Goal: Task Accomplishment & Management: Use online tool/utility

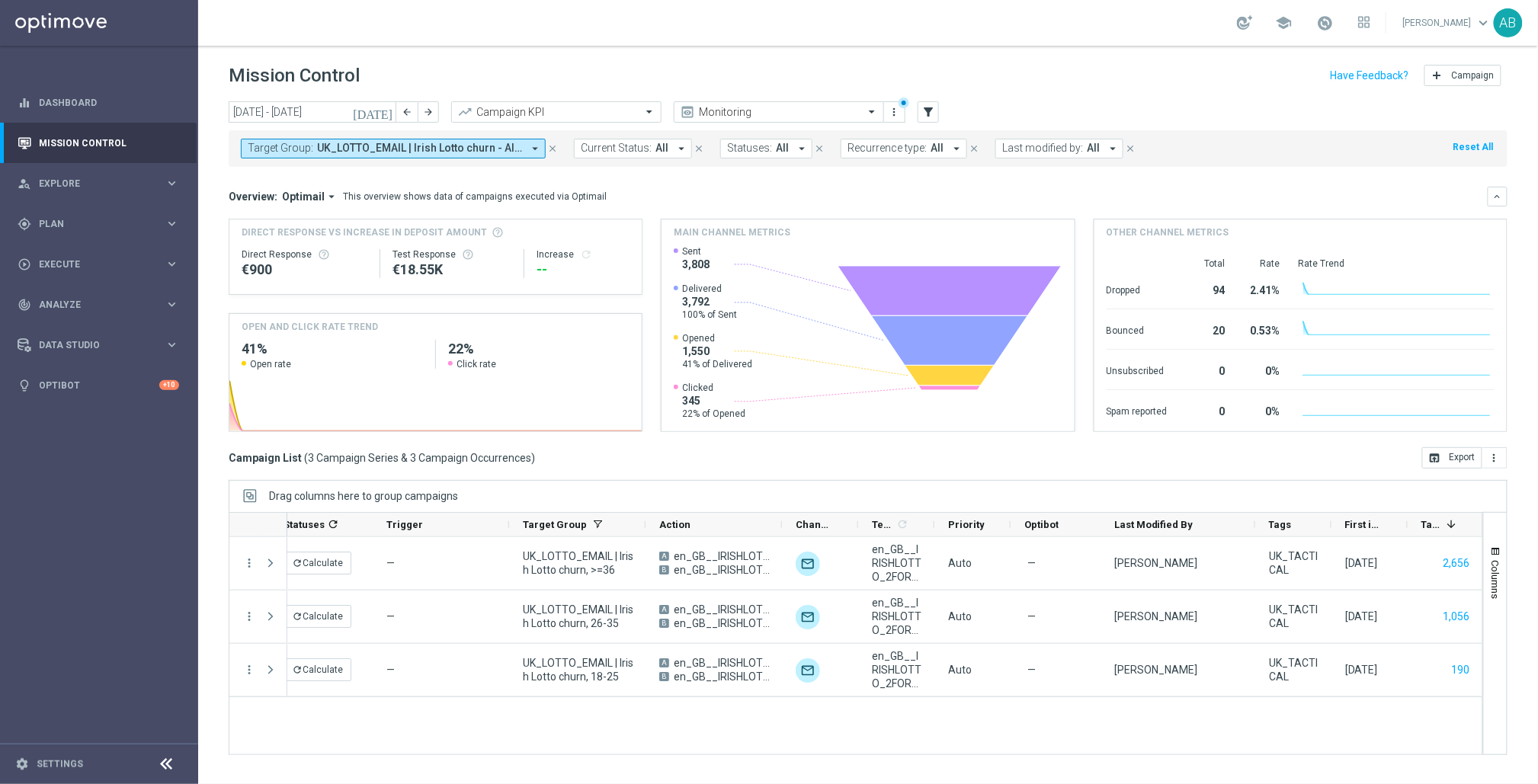
scroll to position [0, 93]
click at [549, 145] on icon "close" at bounding box center [552, 148] width 11 height 11
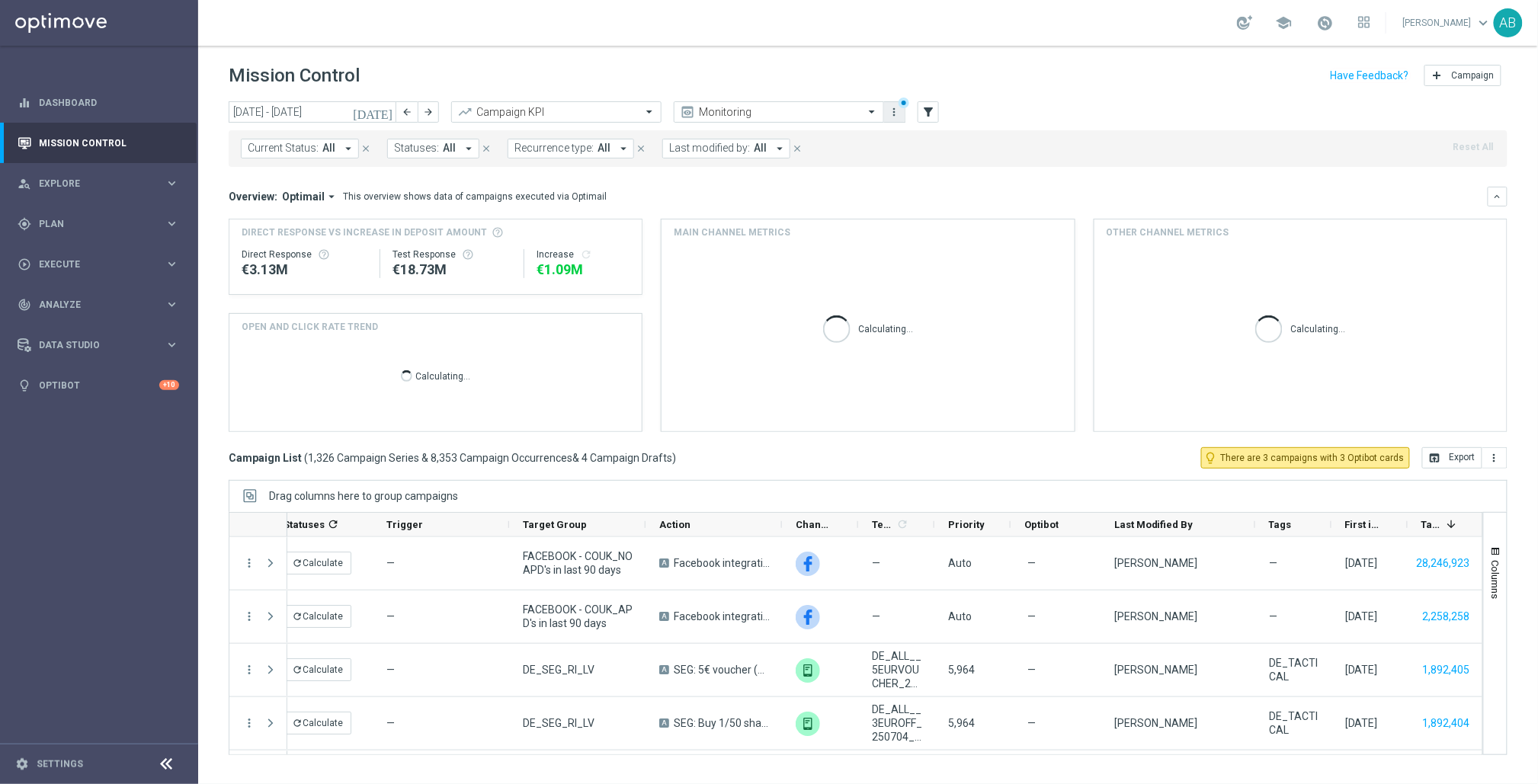
click at [892, 111] on icon "more_vert" at bounding box center [895, 112] width 12 height 12
click at [924, 118] on icon "filter_alt" at bounding box center [928, 112] width 14 height 14
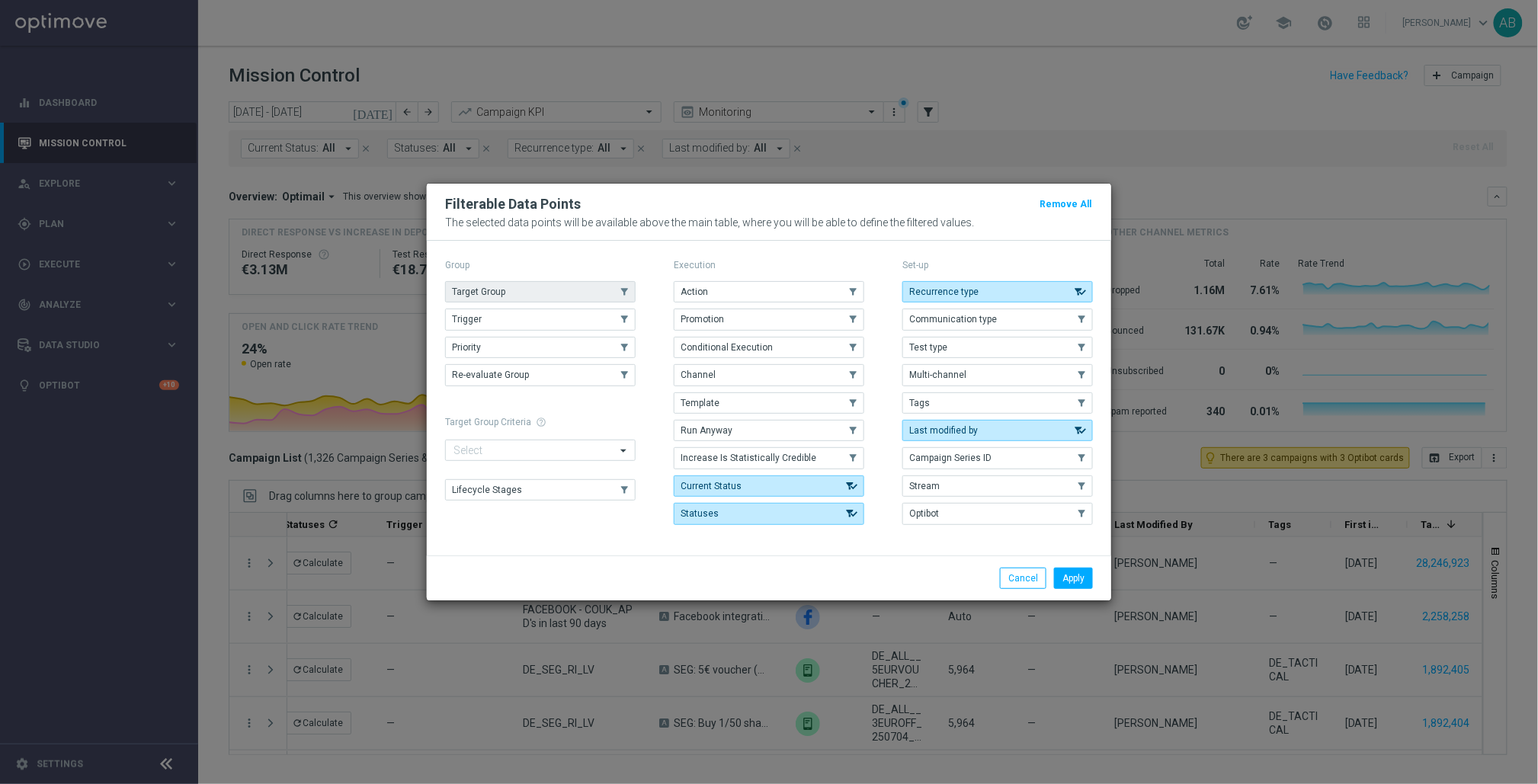
click at [494, 294] on span "Target Group" at bounding box center [479, 291] width 53 height 11
click at [1065, 589] on button "Apply" at bounding box center [1074, 578] width 39 height 21
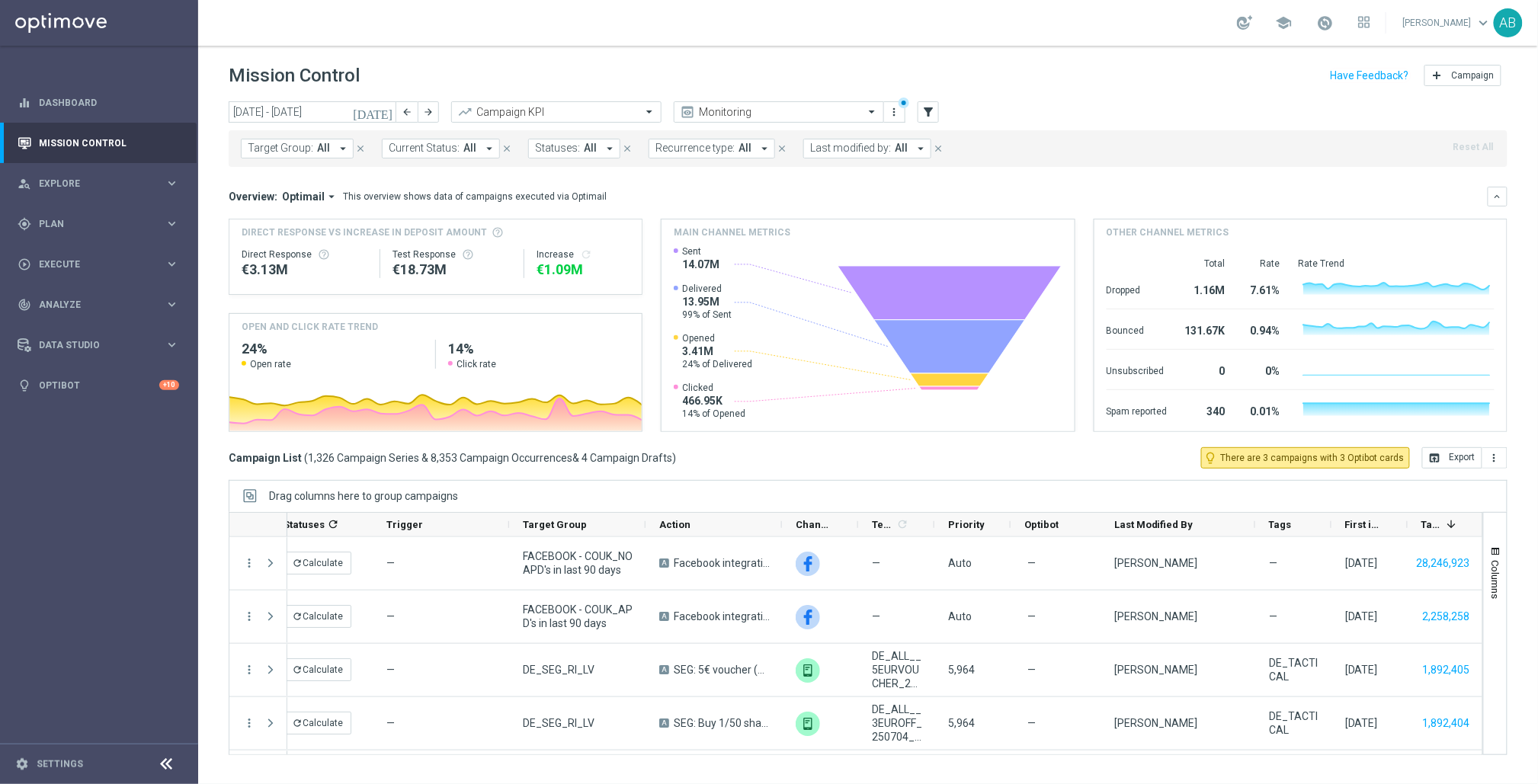
click at [341, 153] on icon "arrow_drop_down" at bounding box center [343, 148] width 14 height 14
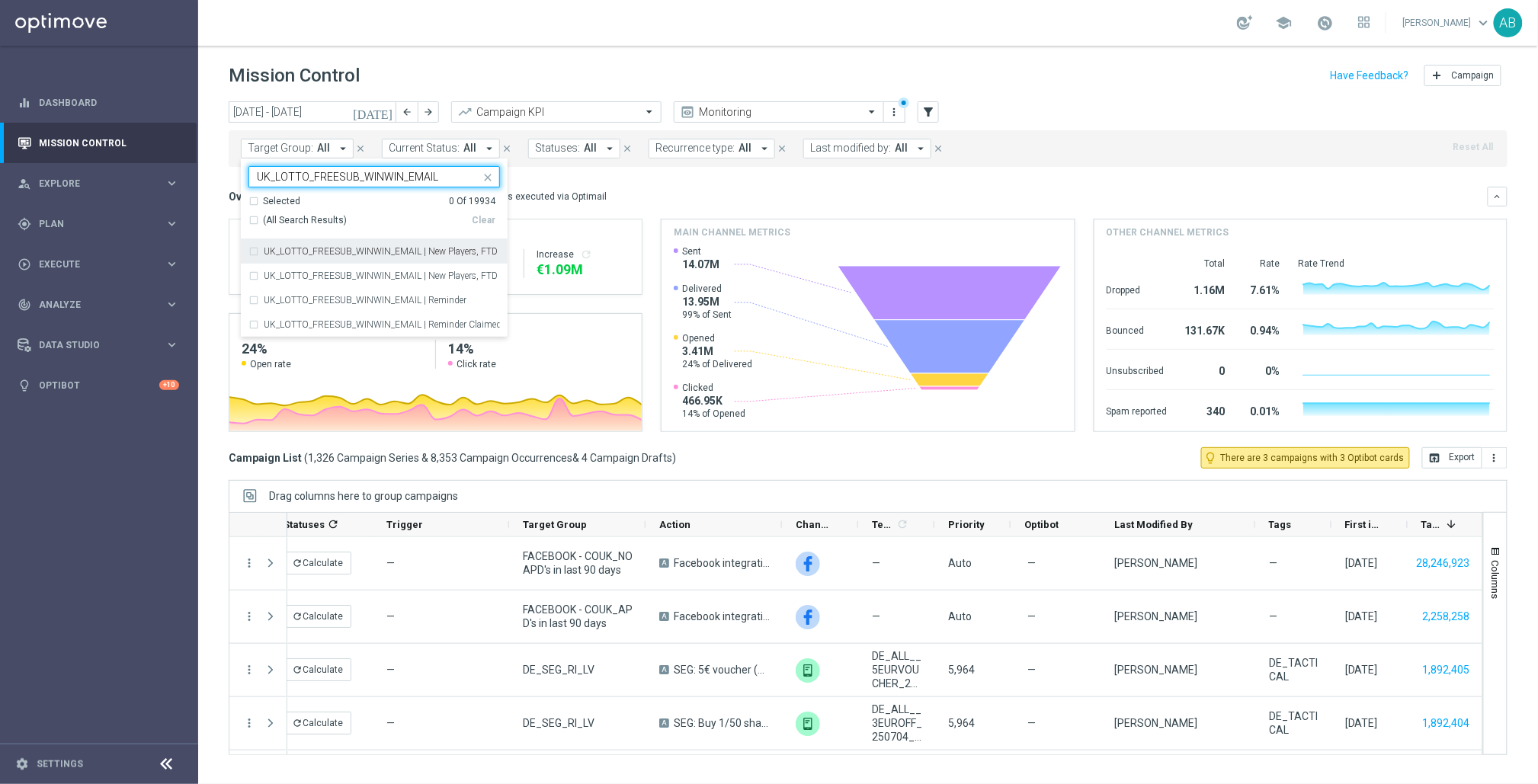
click at [282, 203] on div "Selected" at bounding box center [282, 201] width 37 height 13
click at [256, 222] on div "(All Search Results)" at bounding box center [360, 220] width 224 height 13
type input "UK_LOTTO_FREESUB_WINWIN_EMAIL"
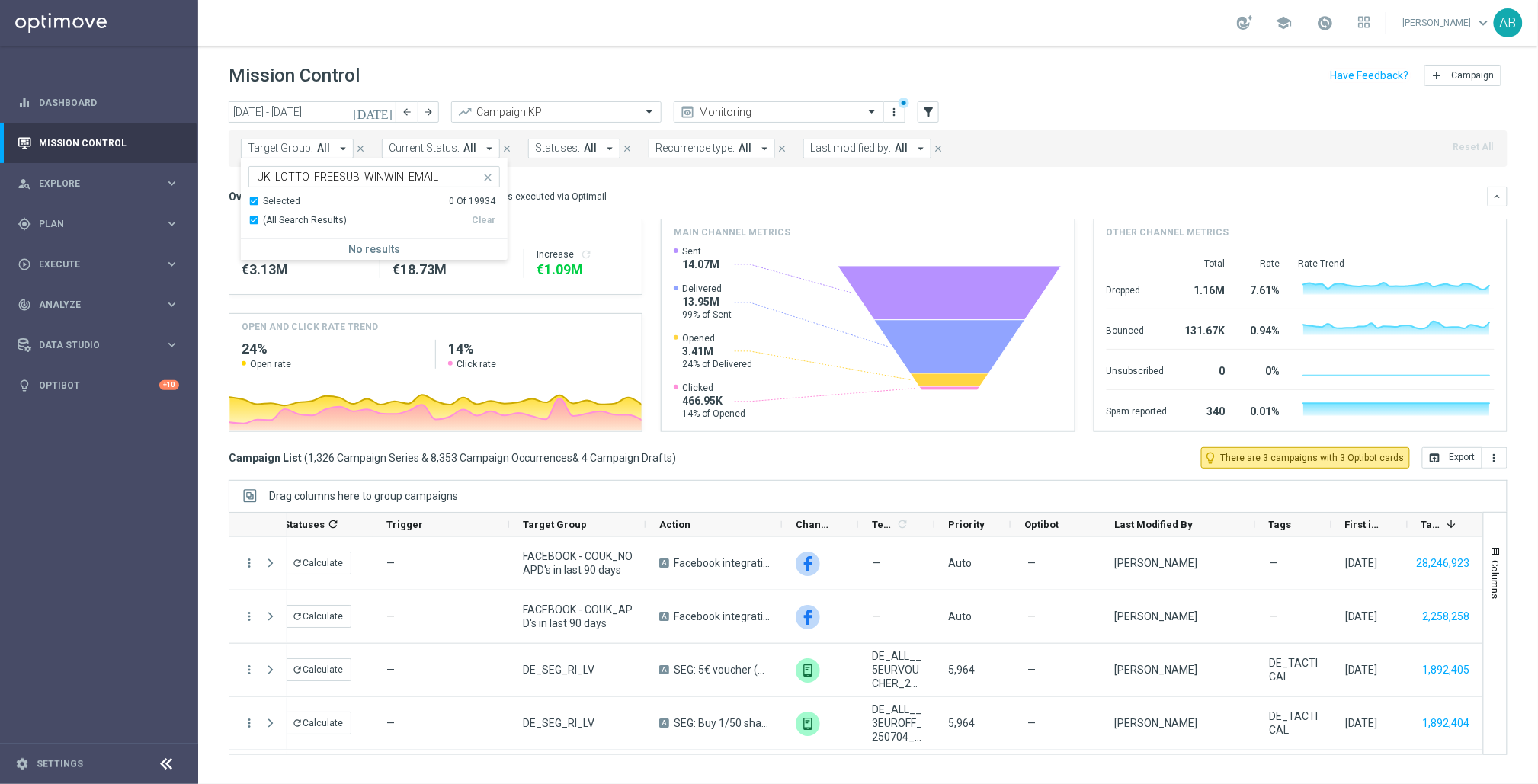
click at [256, 222] on div "(All Search Results)" at bounding box center [360, 220] width 224 height 13
click at [252, 220] on div "(All Search Results)" at bounding box center [360, 220] width 224 height 13
click at [257, 196] on div "Selected 0 Of 19934" at bounding box center [372, 201] width 247 height 13
click at [256, 221] on div "(All Search Results)" at bounding box center [360, 220] width 224 height 13
click at [492, 73] on div "Mission Control add Campaign" at bounding box center [868, 75] width 1279 height 30
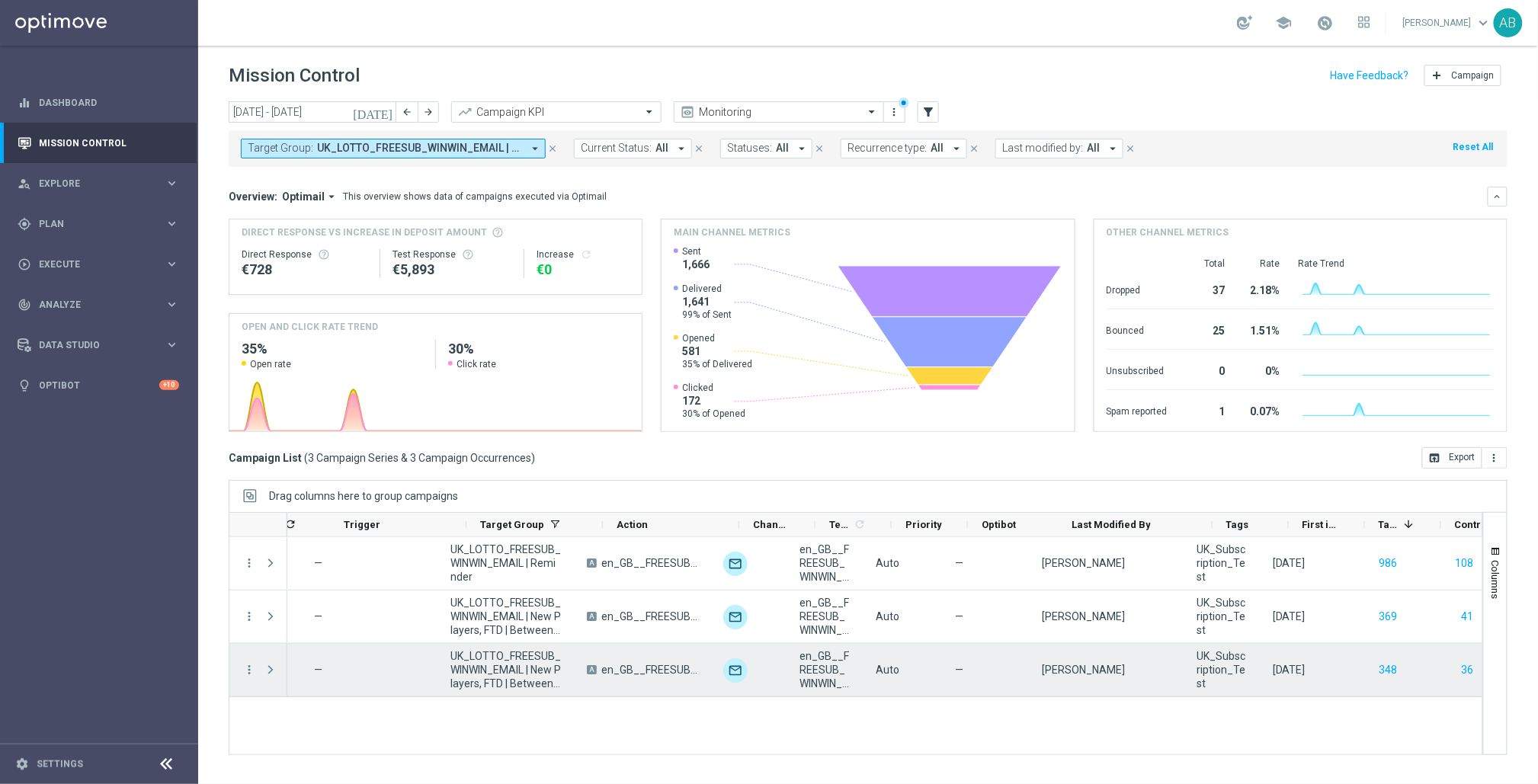
scroll to position [0, 169]
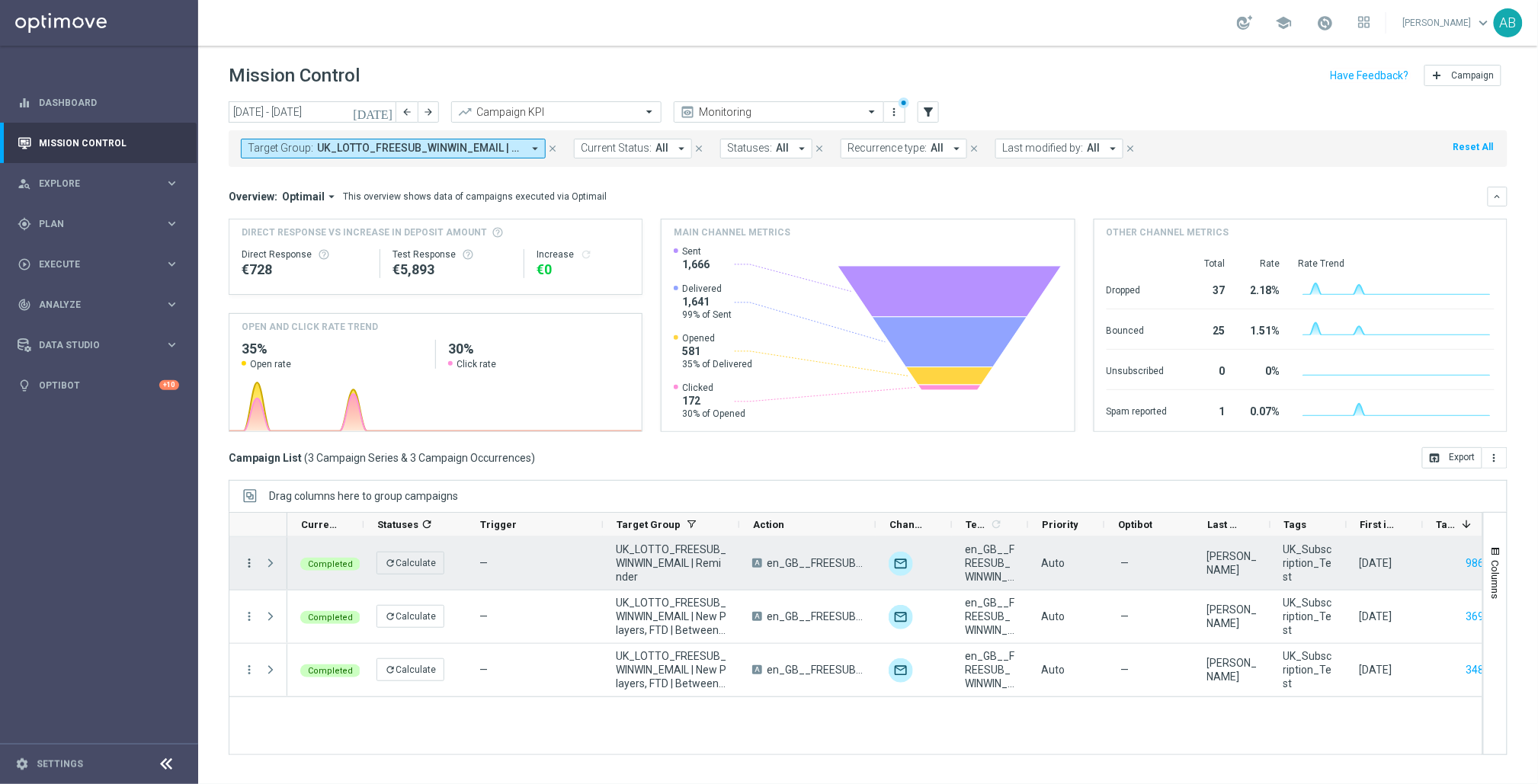
click at [251, 560] on icon "more_vert" at bounding box center [249, 563] width 14 height 14
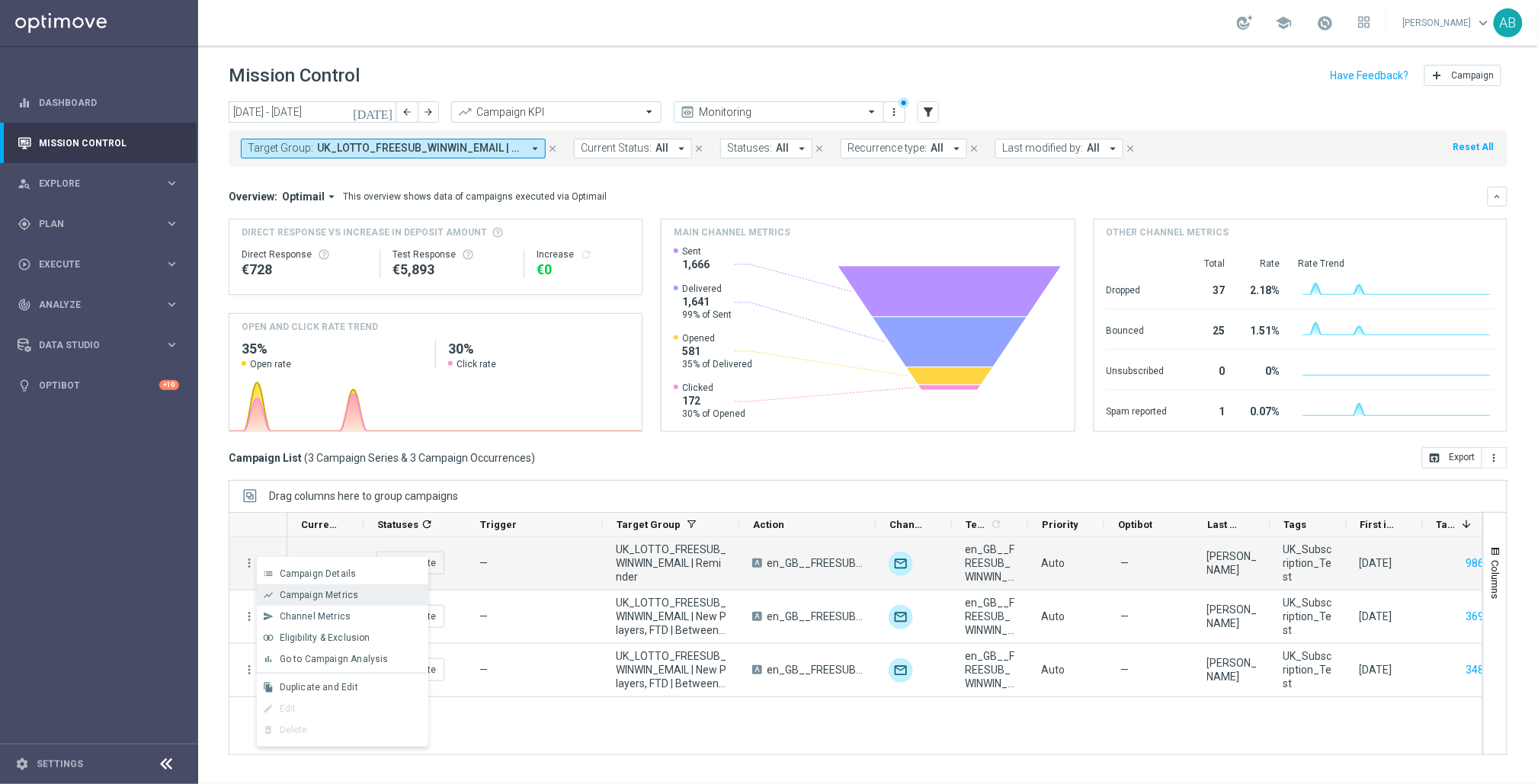
click at [343, 596] on span "Campaign Metrics" at bounding box center [319, 595] width 80 height 11
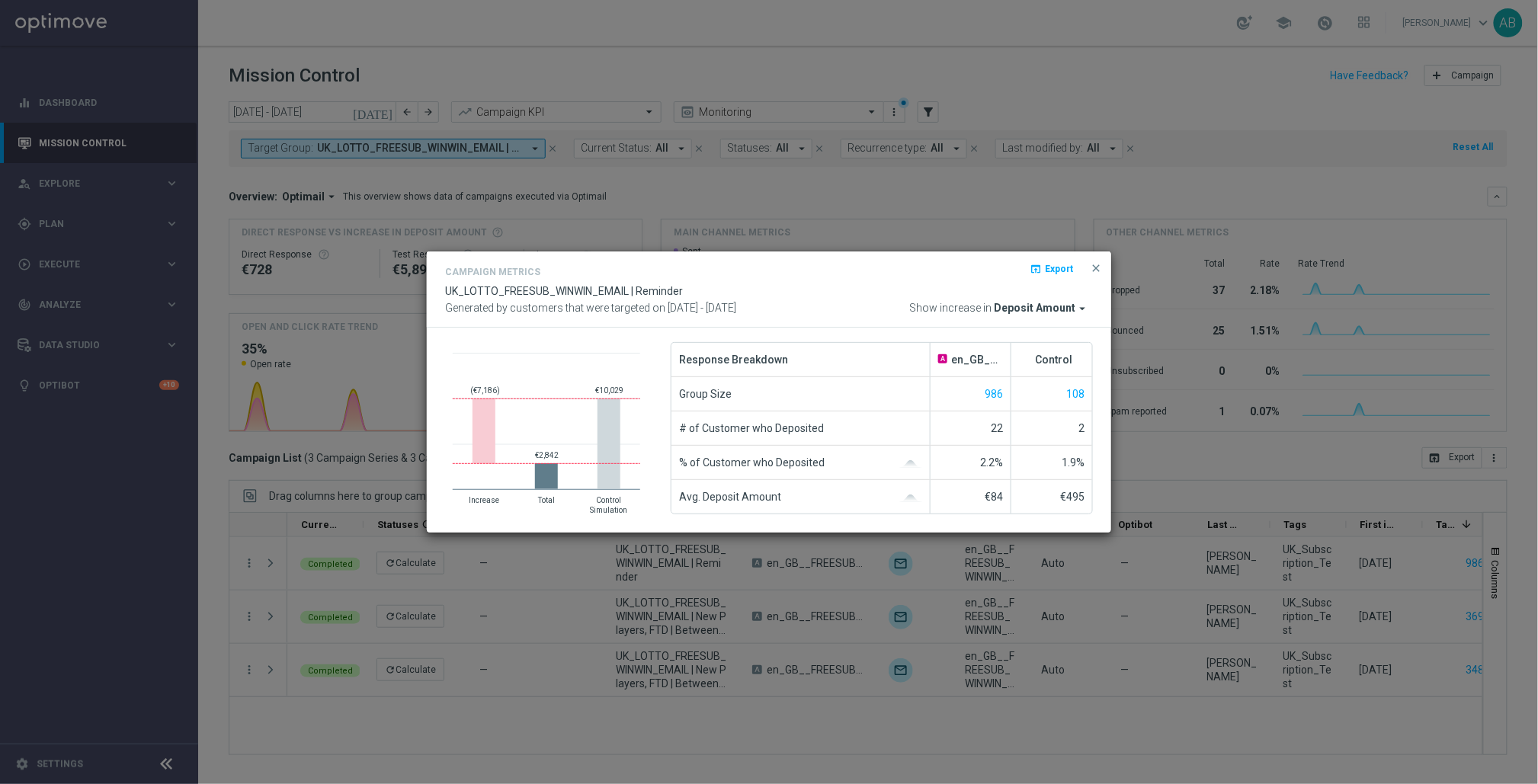
click at [1098, 259] on button "close" at bounding box center [1096, 268] width 15 height 19
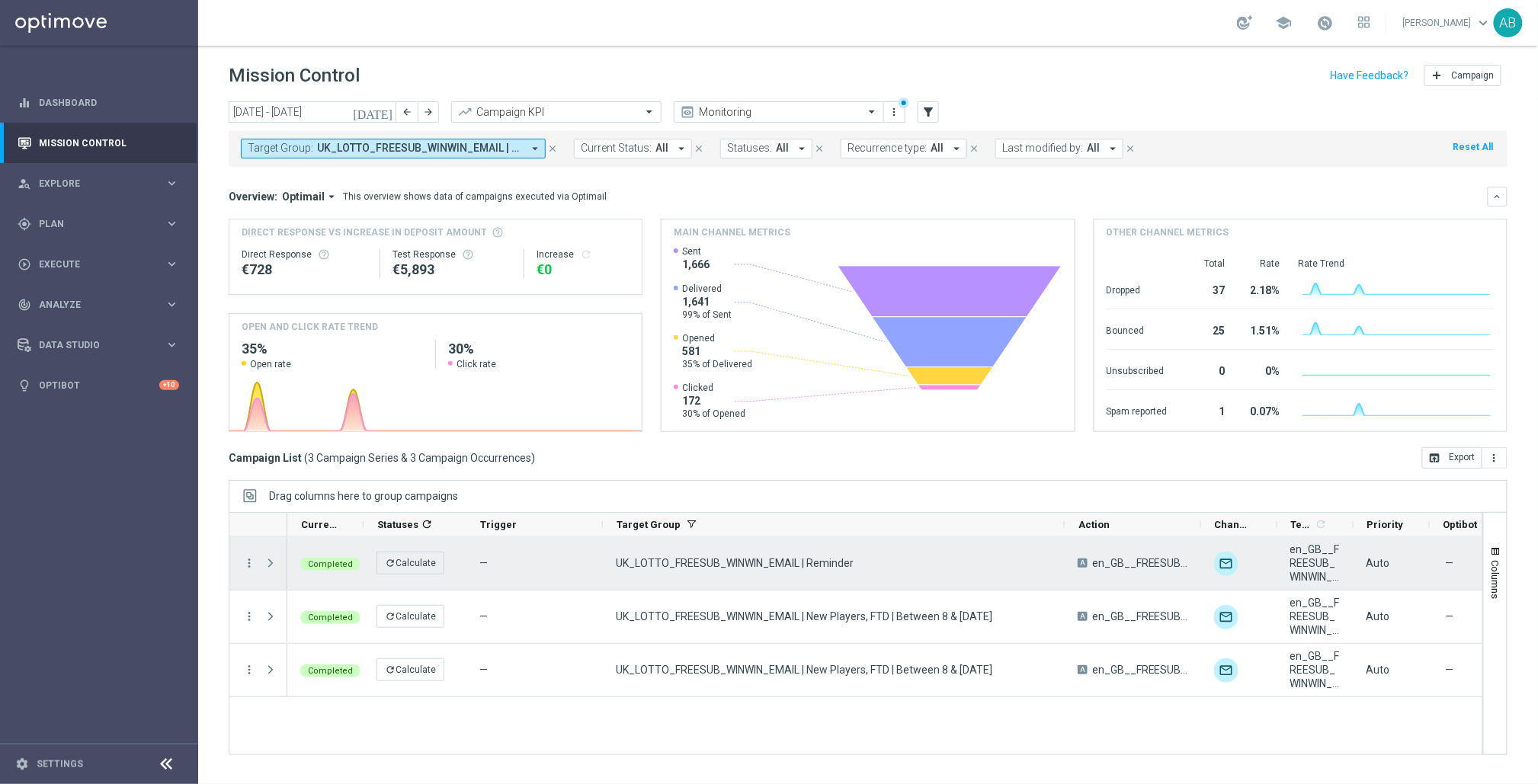
drag, startPoint x: 736, startPoint y: 524, endPoint x: 1061, endPoint y: 536, distance: 325.2
click at [1062, 537] on div at bounding box center [1065, 525] width 6 height 24
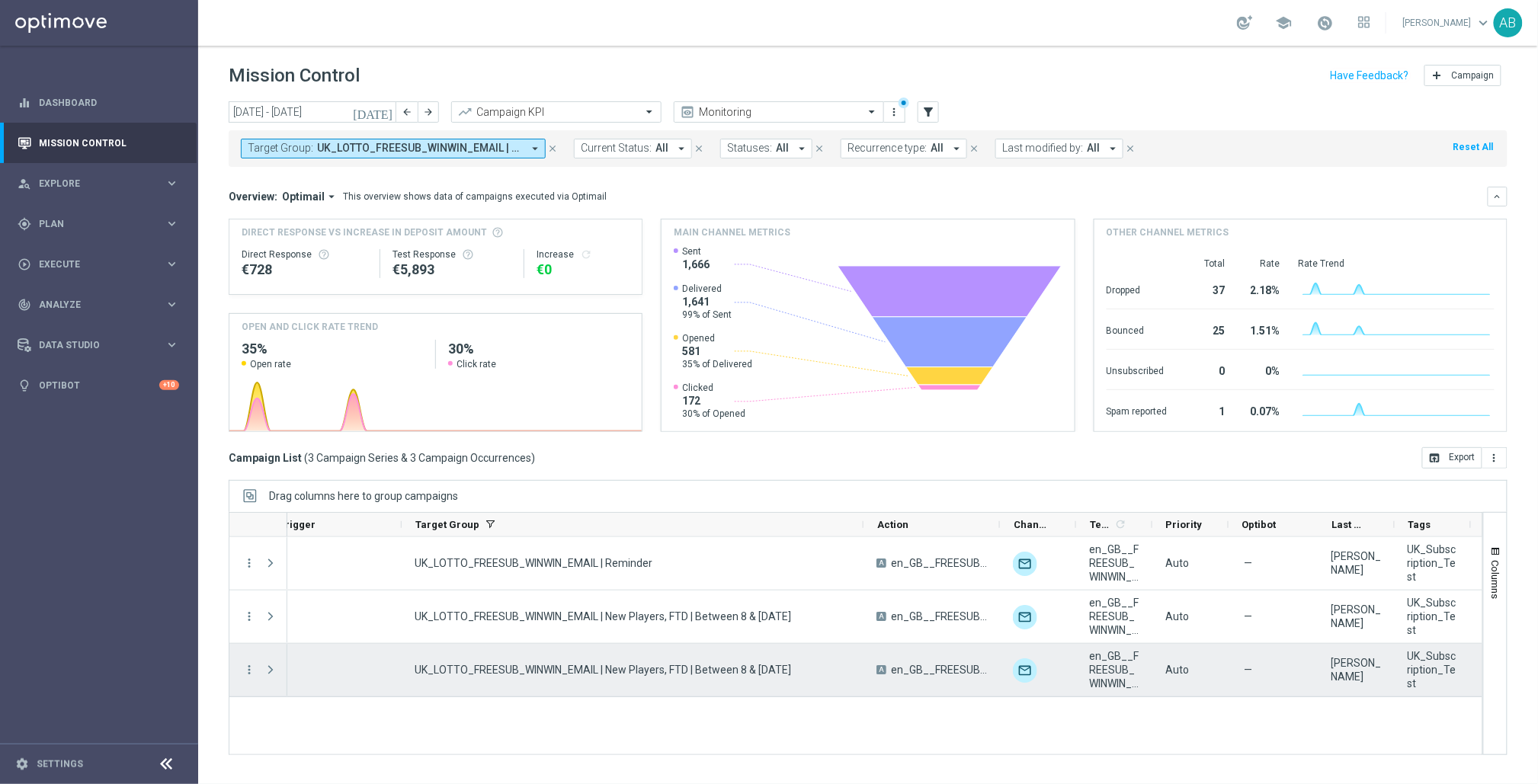
drag, startPoint x: 914, startPoint y: 675, endPoint x: 888, endPoint y: 668, distance: 26.9
click at [914, 675] on span "en_GB__FREESUB_WINWIN_TEST__ALL_EMA_TAC_LT_2" at bounding box center [938, 670] width 96 height 14
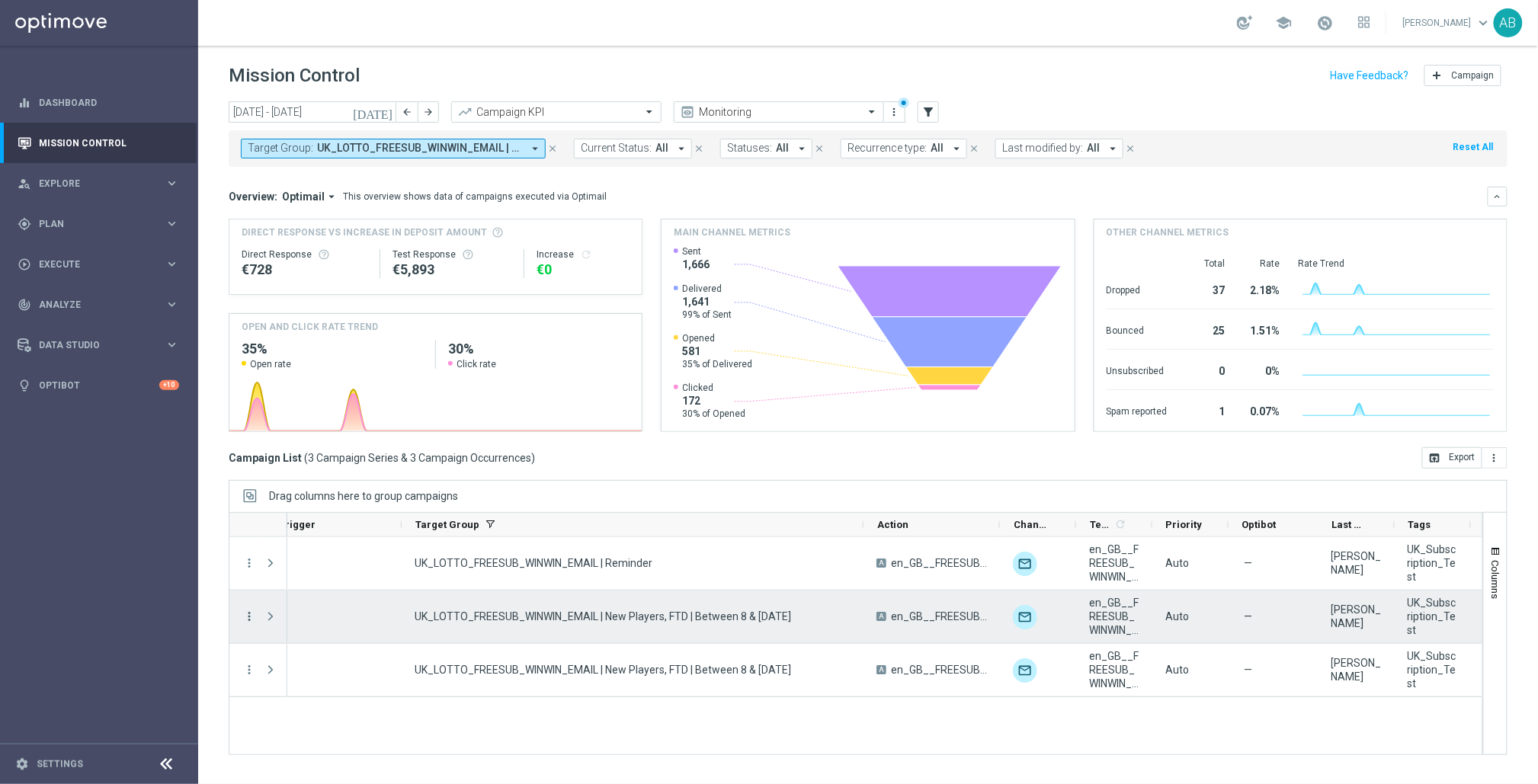
click at [246, 616] on icon "more_vert" at bounding box center [249, 616] width 14 height 14
click at [335, 465] on div "show_chart Campaign Metrics" at bounding box center [342, 458] width 172 height 21
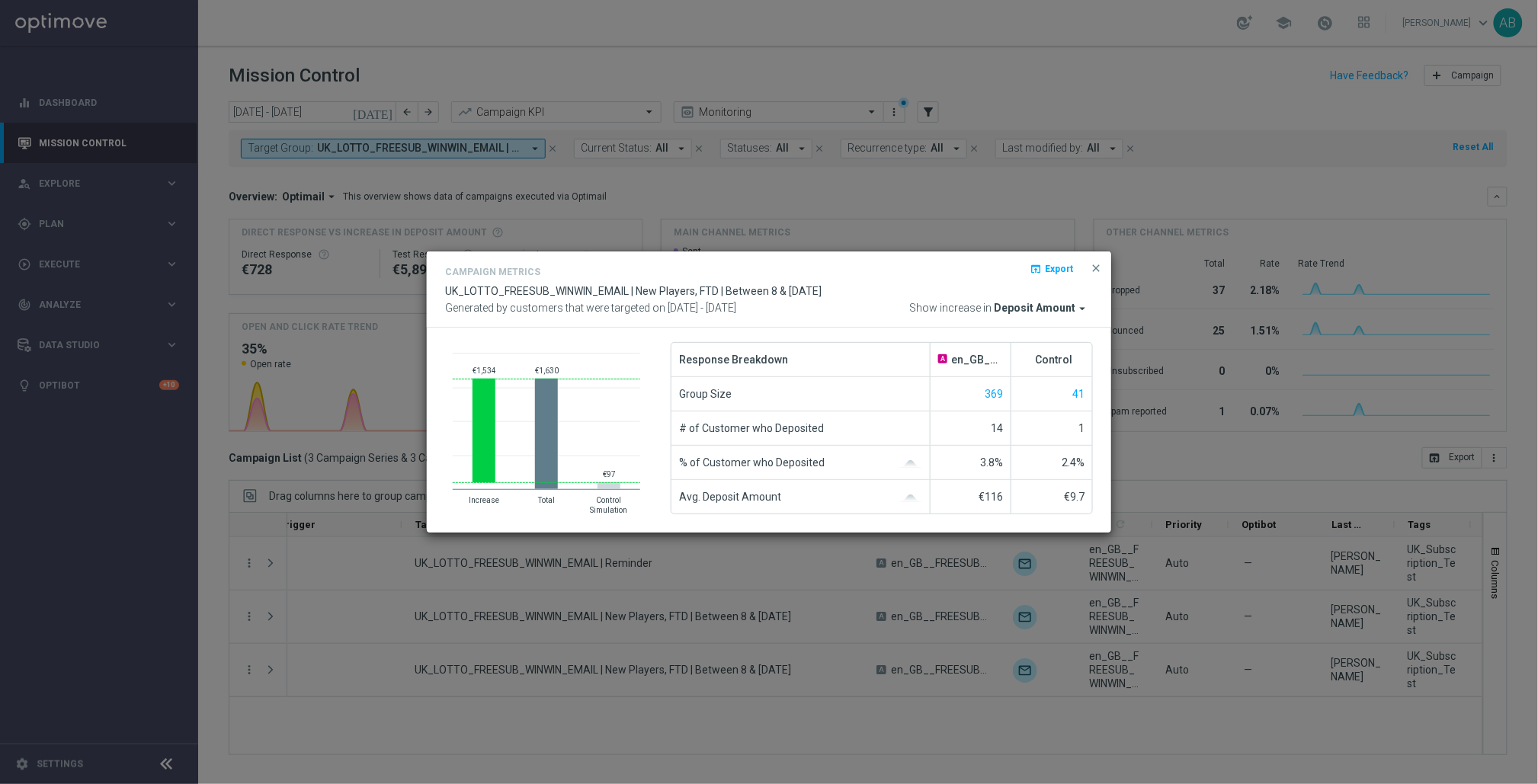
click at [1094, 273] on button "close" at bounding box center [1096, 268] width 15 height 19
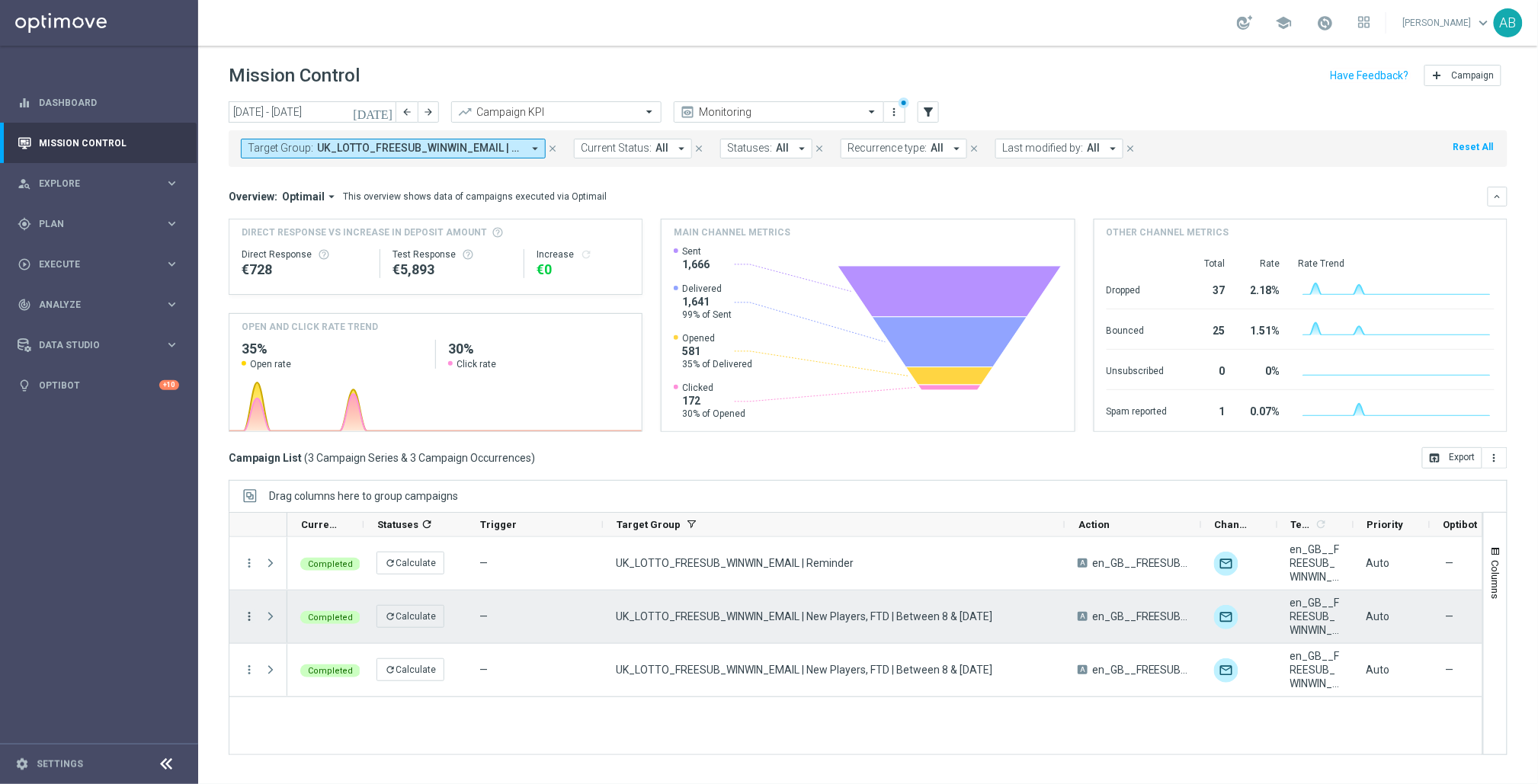
click at [250, 617] on icon "more_vert" at bounding box center [249, 616] width 14 height 14
click at [402, 714] on div "— UK_LOTTO_FREESUB_WINWIN_EMAIL | Reminder A en_GB__FREESUB_WINWIN_TEST__ALL_EM…" at bounding box center [884, 646] width 1195 height 218
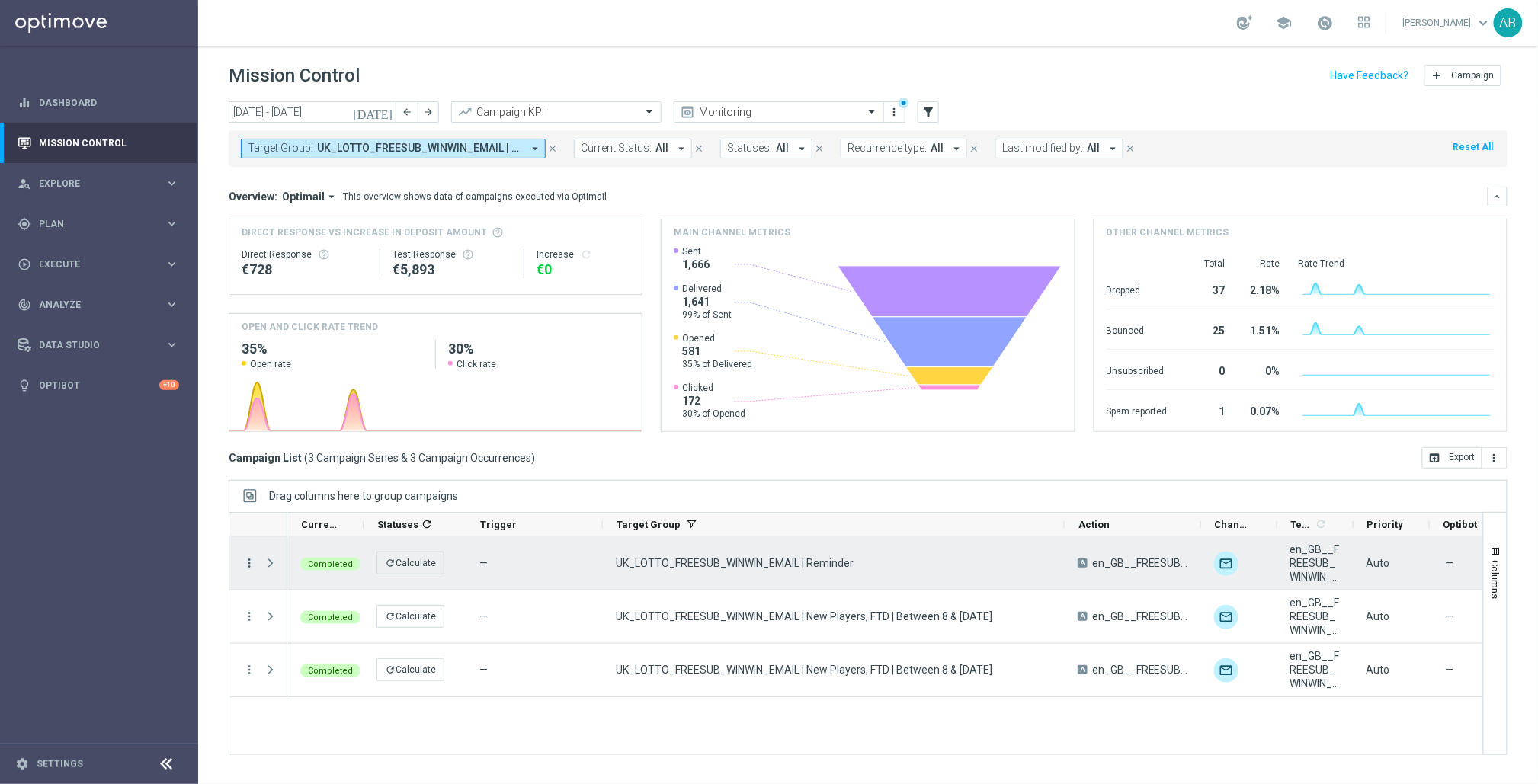
click at [245, 568] on icon "more_vert" at bounding box center [249, 563] width 14 height 14
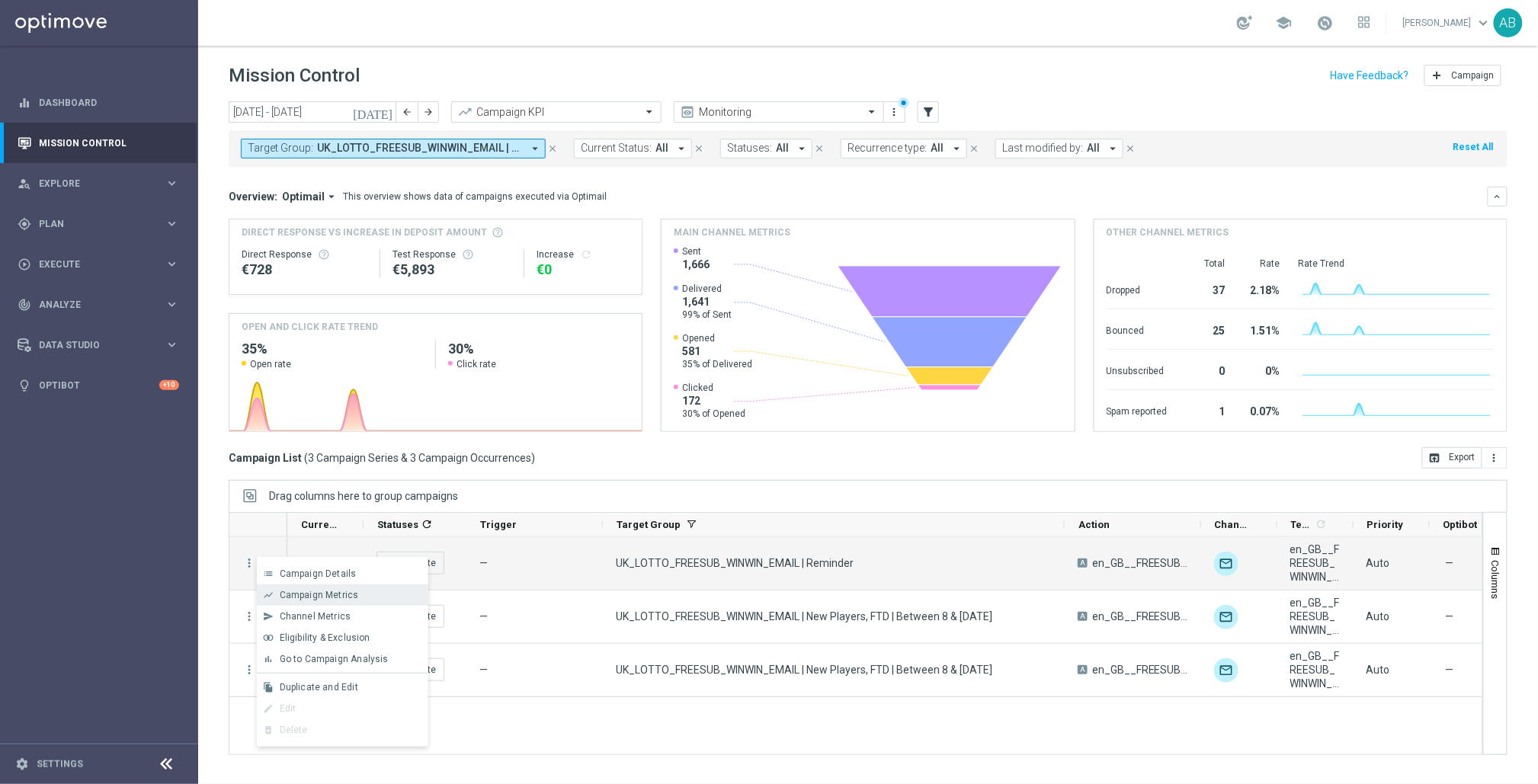
click at [352, 594] on span "Campaign Metrics" at bounding box center [319, 595] width 80 height 11
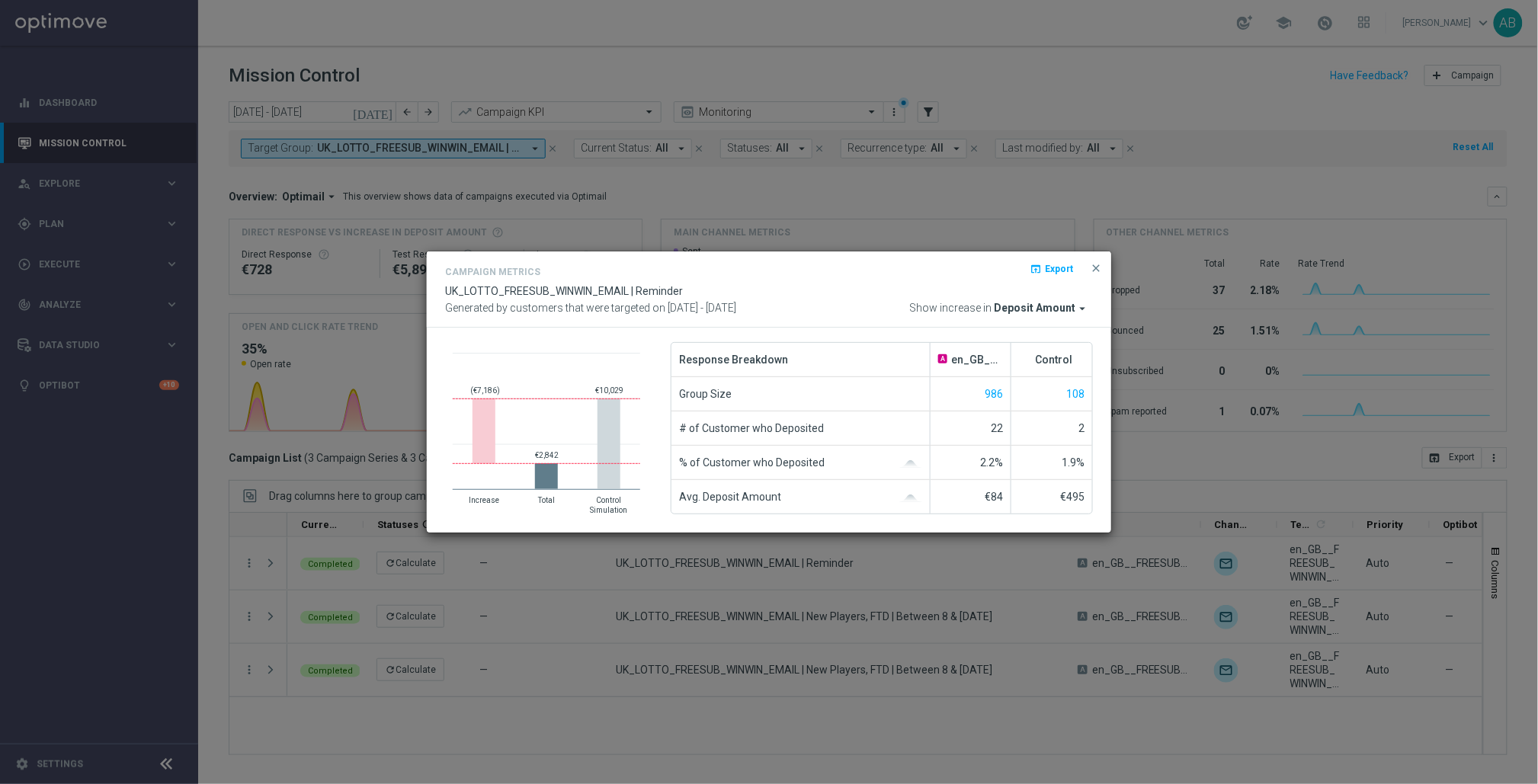
click at [1047, 301] on div "Campaign Metrics open_in_browser Export UK_LOTTO_FREESUB_WINWIN_EMAIL | Reminde…" at bounding box center [769, 290] width 648 height 53
click at [1027, 303] on span "Deposit Amount" at bounding box center [1035, 308] width 81 height 14
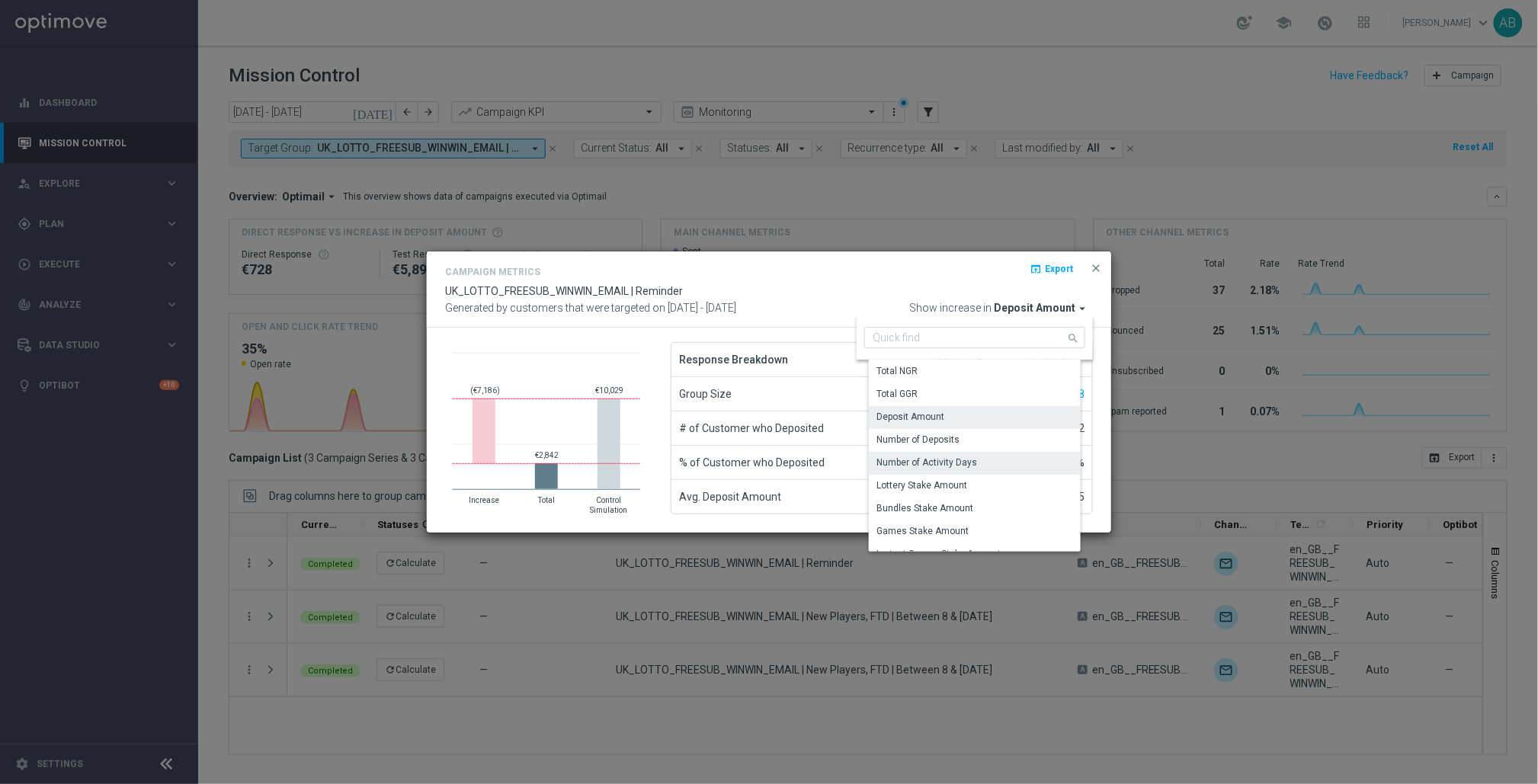
click at [962, 467] on div "Number of Activity Days" at bounding box center [927, 462] width 101 height 14
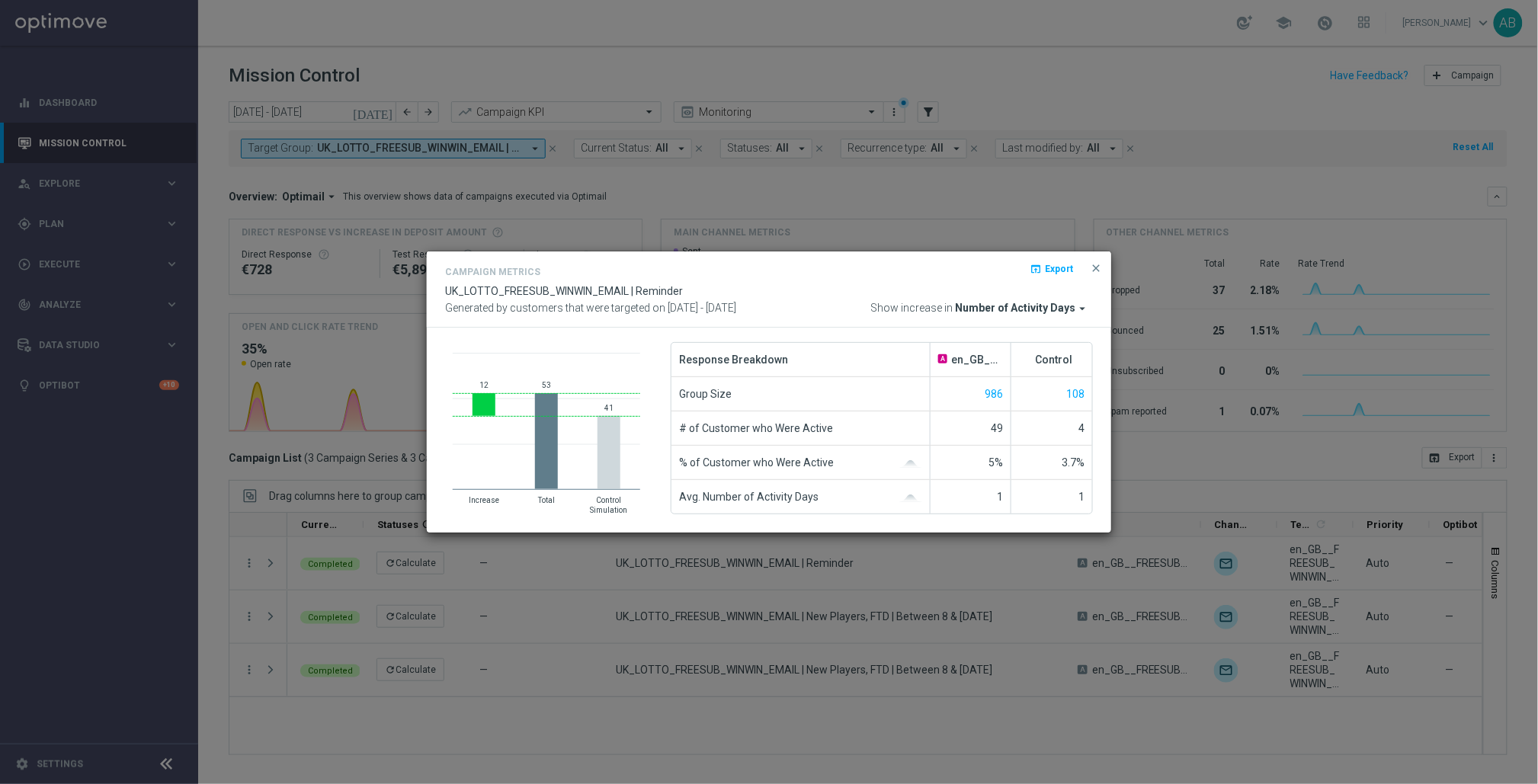
click at [1026, 316] on div "Campaign Metrics open_in_browser Export UK_LOTTO_FREESUB_WINWIN_EMAIL | Reminde…" at bounding box center [769, 290] width 684 height 77
click at [1031, 305] on span "Number of Activity Days" at bounding box center [1015, 308] width 120 height 14
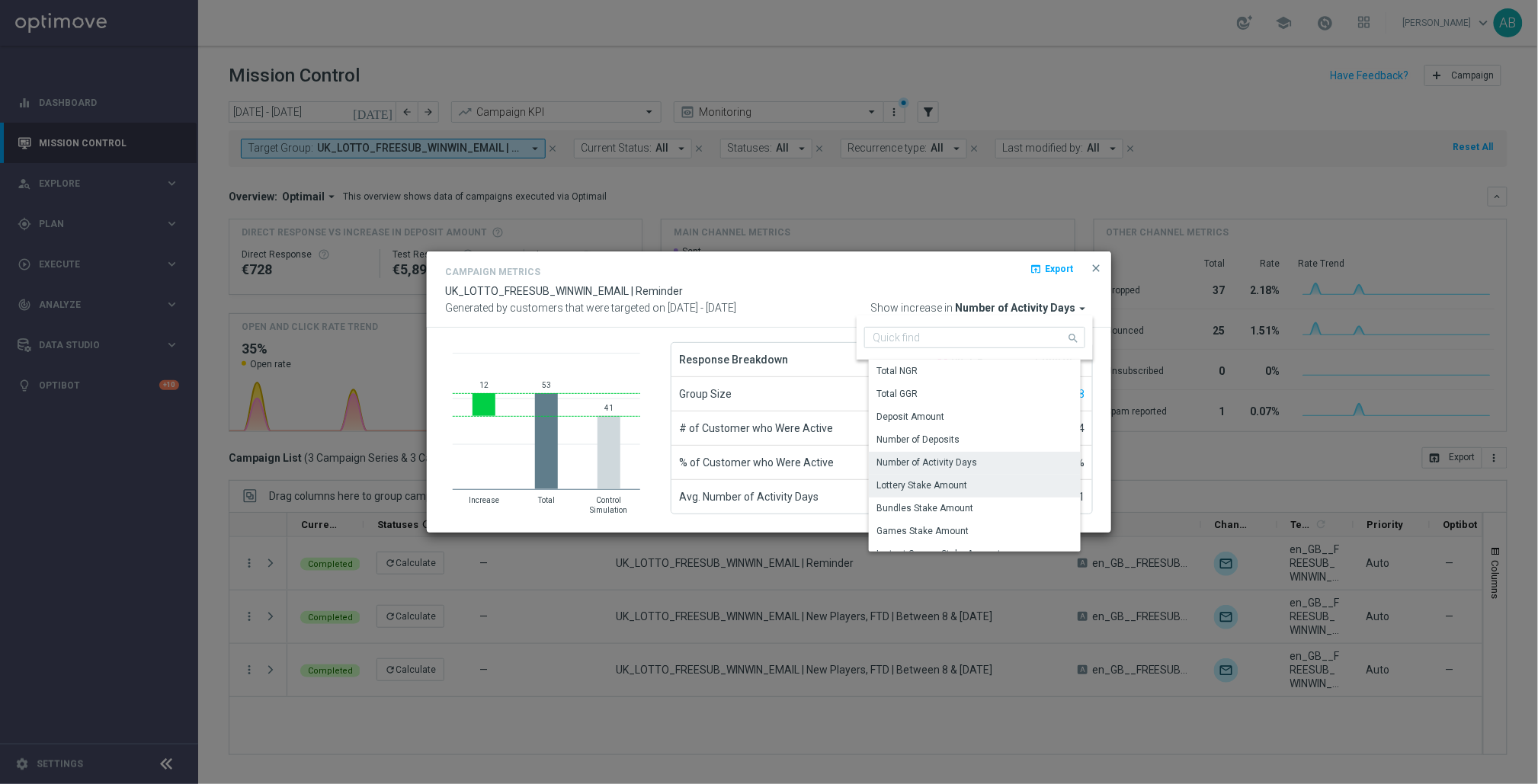
click at [957, 494] on div "Lottery Stake Amount" at bounding box center [981, 485] width 224 height 21
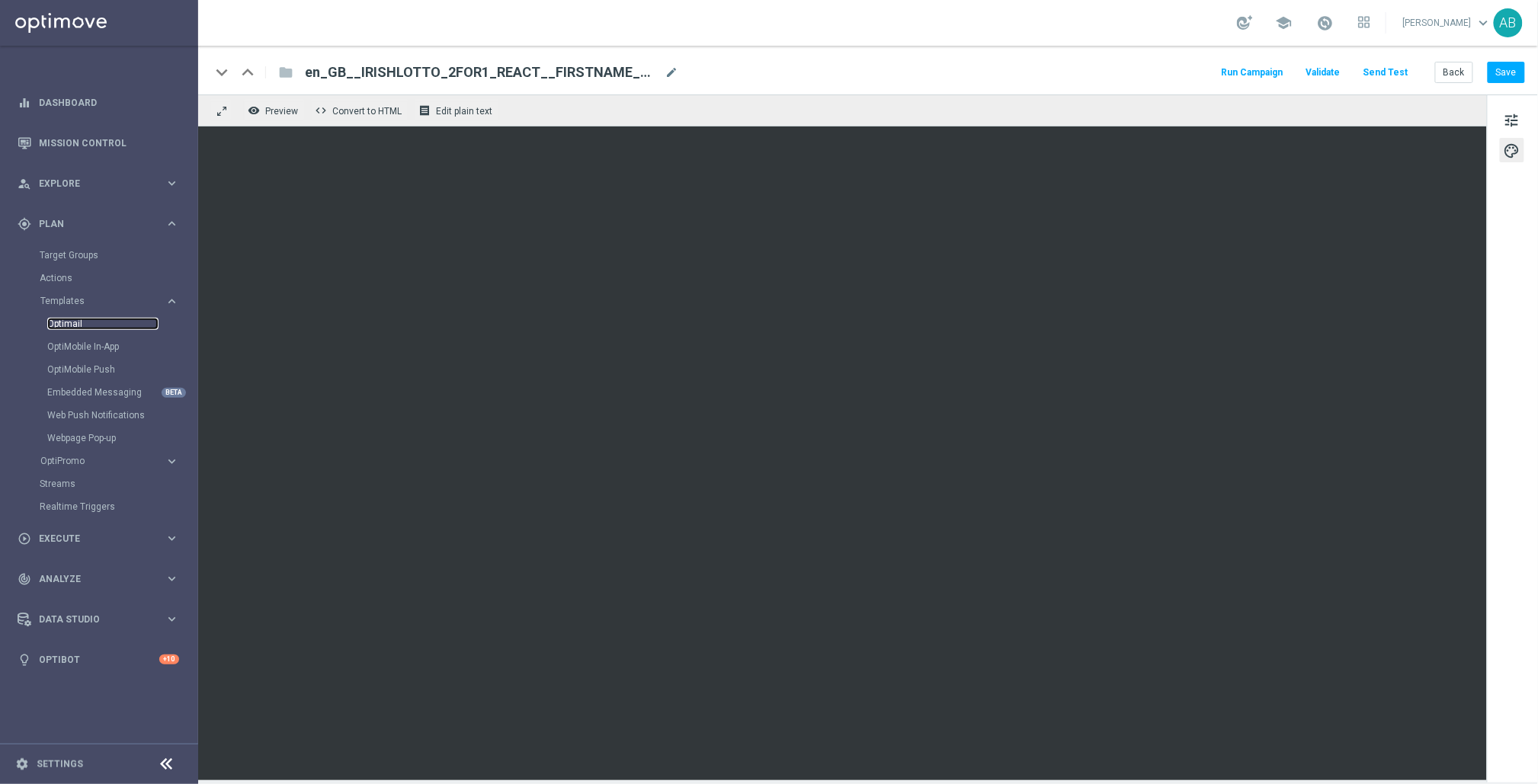
click at [63, 322] on link "Optimail" at bounding box center [102, 323] width 111 height 12
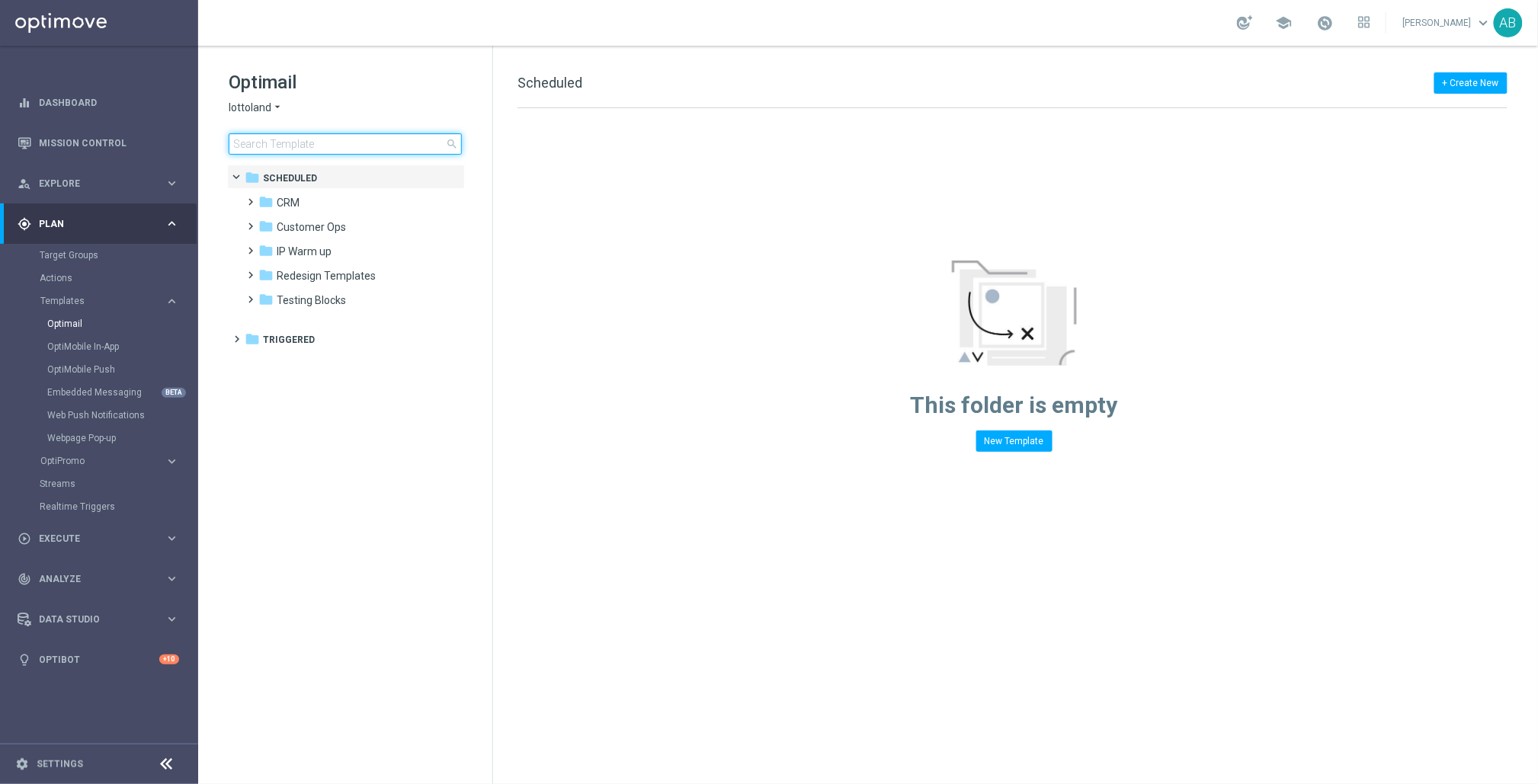
click at [272, 149] on input at bounding box center [345, 144] width 233 height 21
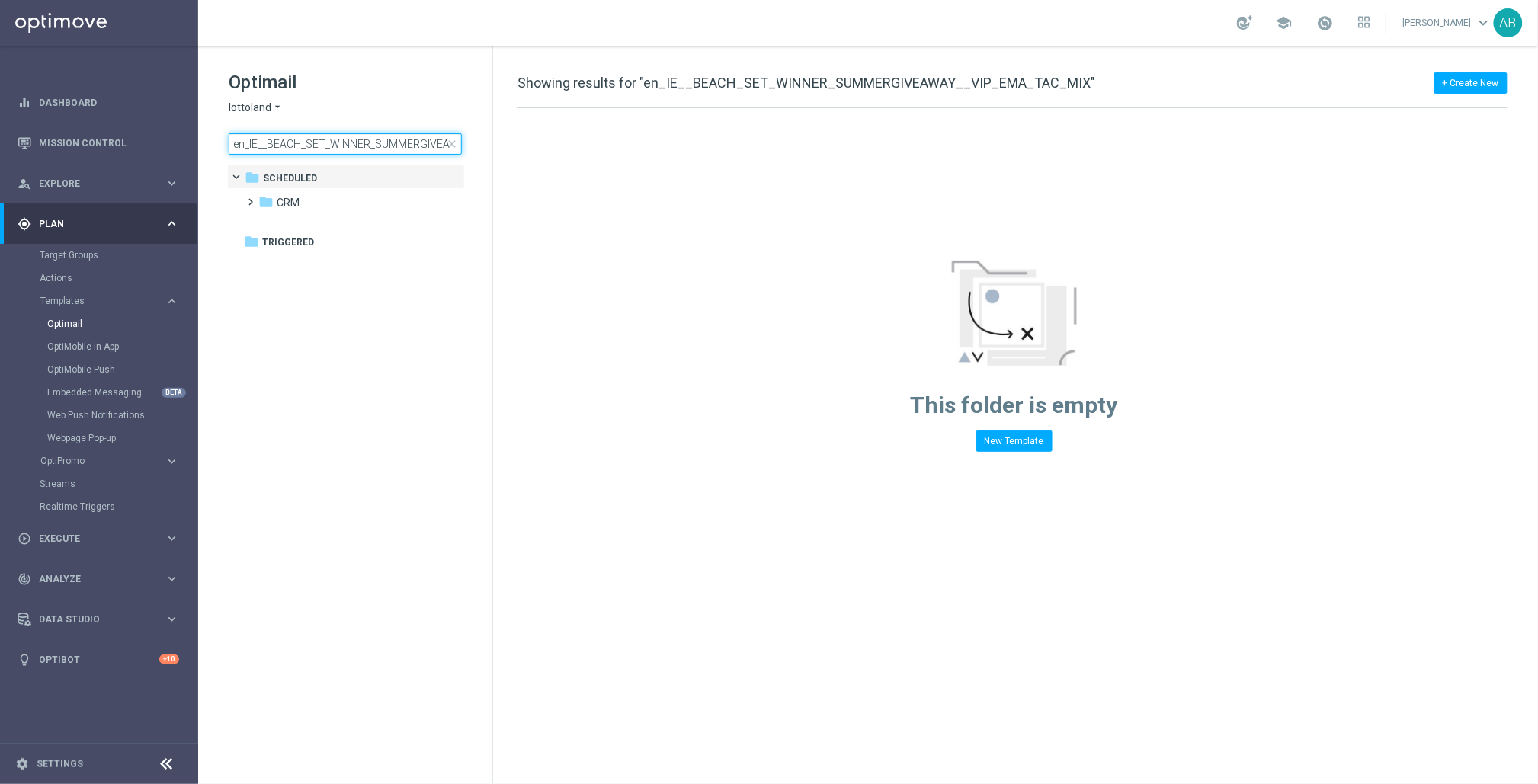
scroll to position [0, 119]
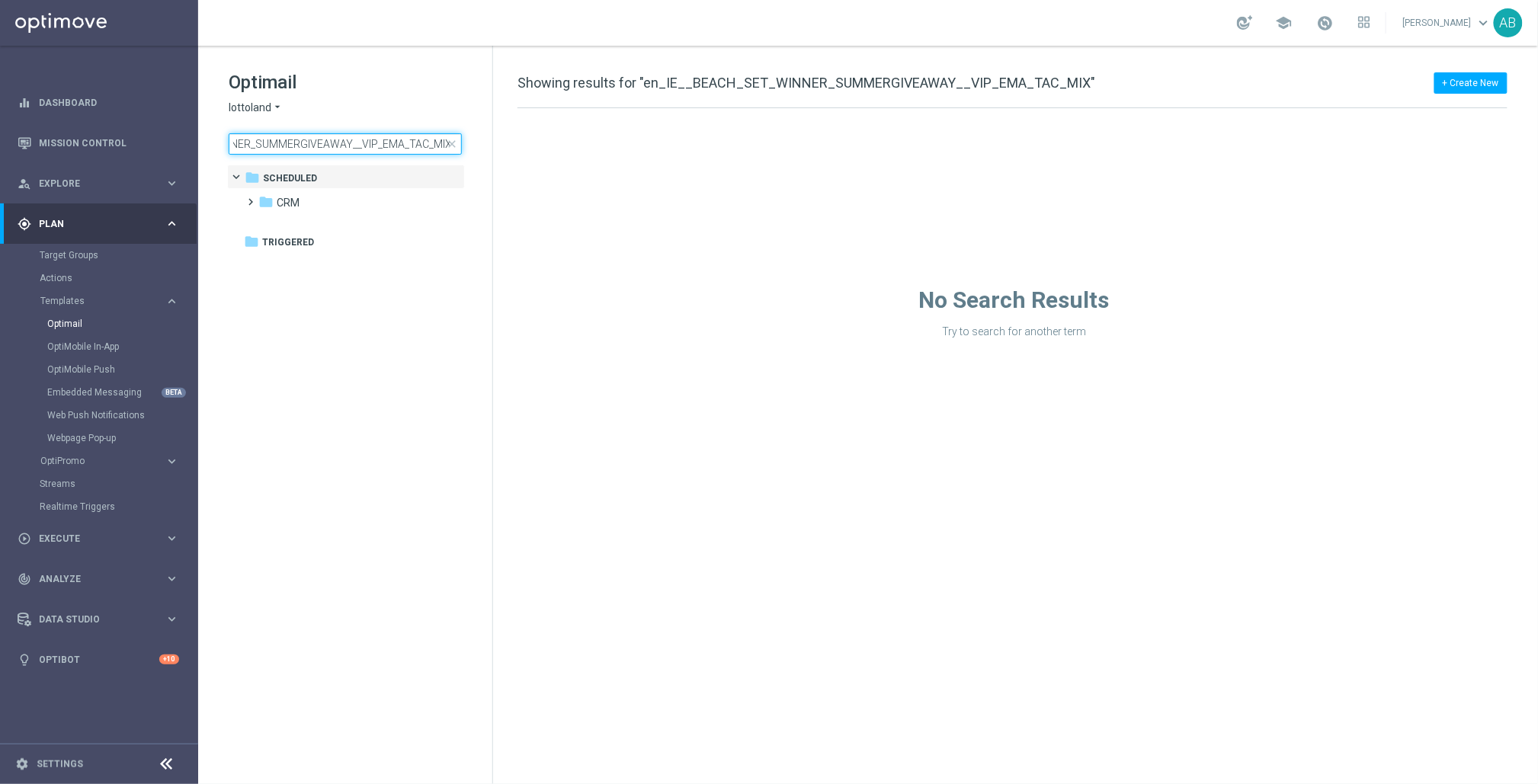
type input "en_IE__BEACH_SET_WINNER_SUMMERGIVEAWAY__VIP_EMA_TAC_MIX"
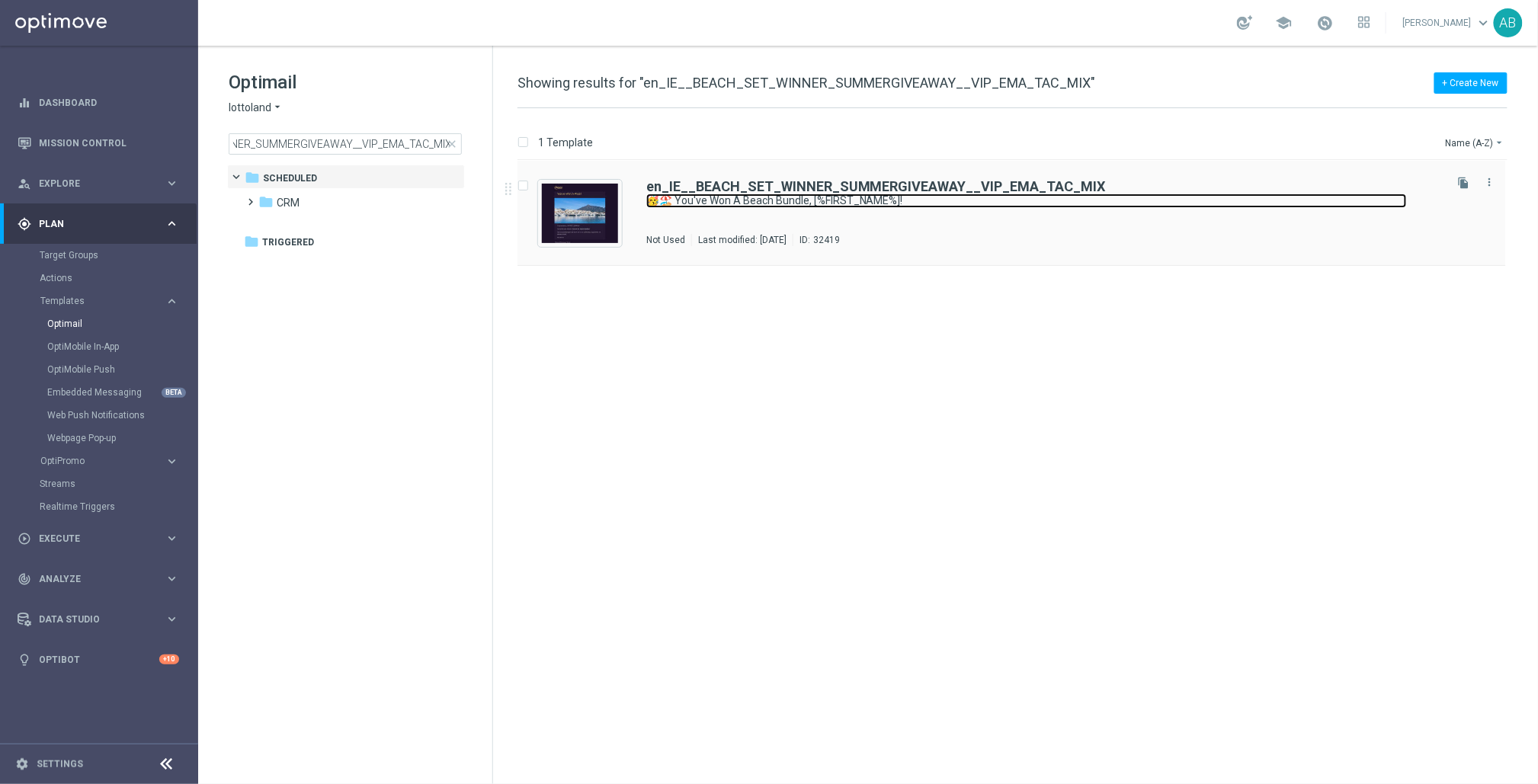
click at [783, 196] on link "🥳🏖️ You've Won A Beach Bundle, [%FIRST_NAME%]!" at bounding box center [1026, 201] width 761 height 14
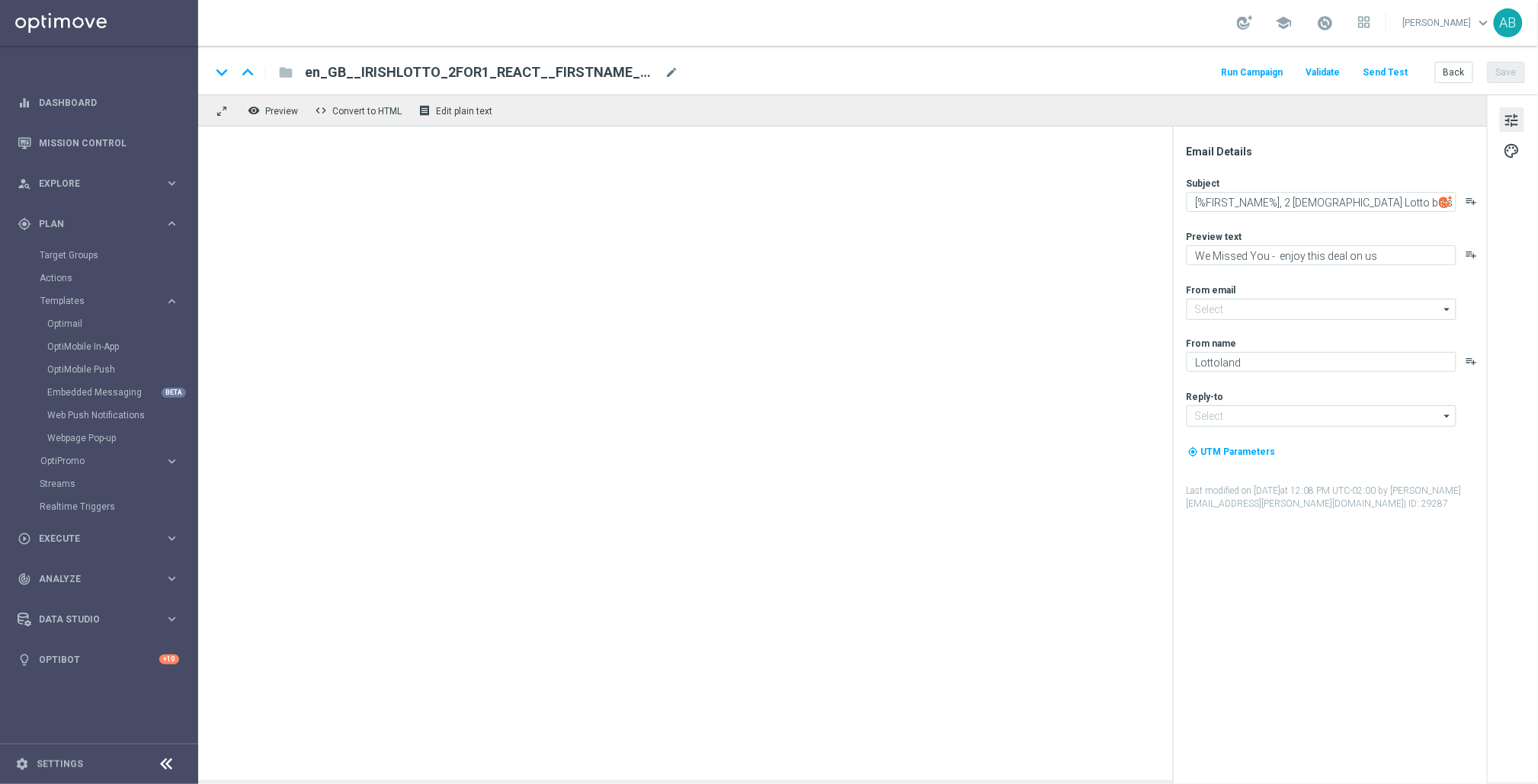
type input "[EMAIL_ADDRESS][DOMAIN_NAME]"
type textarea "🥳🏖️ You've Won A Beach Bundle, [%FIRST_NAME%]!"
type textarea "Including a parasol, picnic blanket and coolbag!"
type input "[EMAIL_ADDRESS][DOMAIN_NAME]"
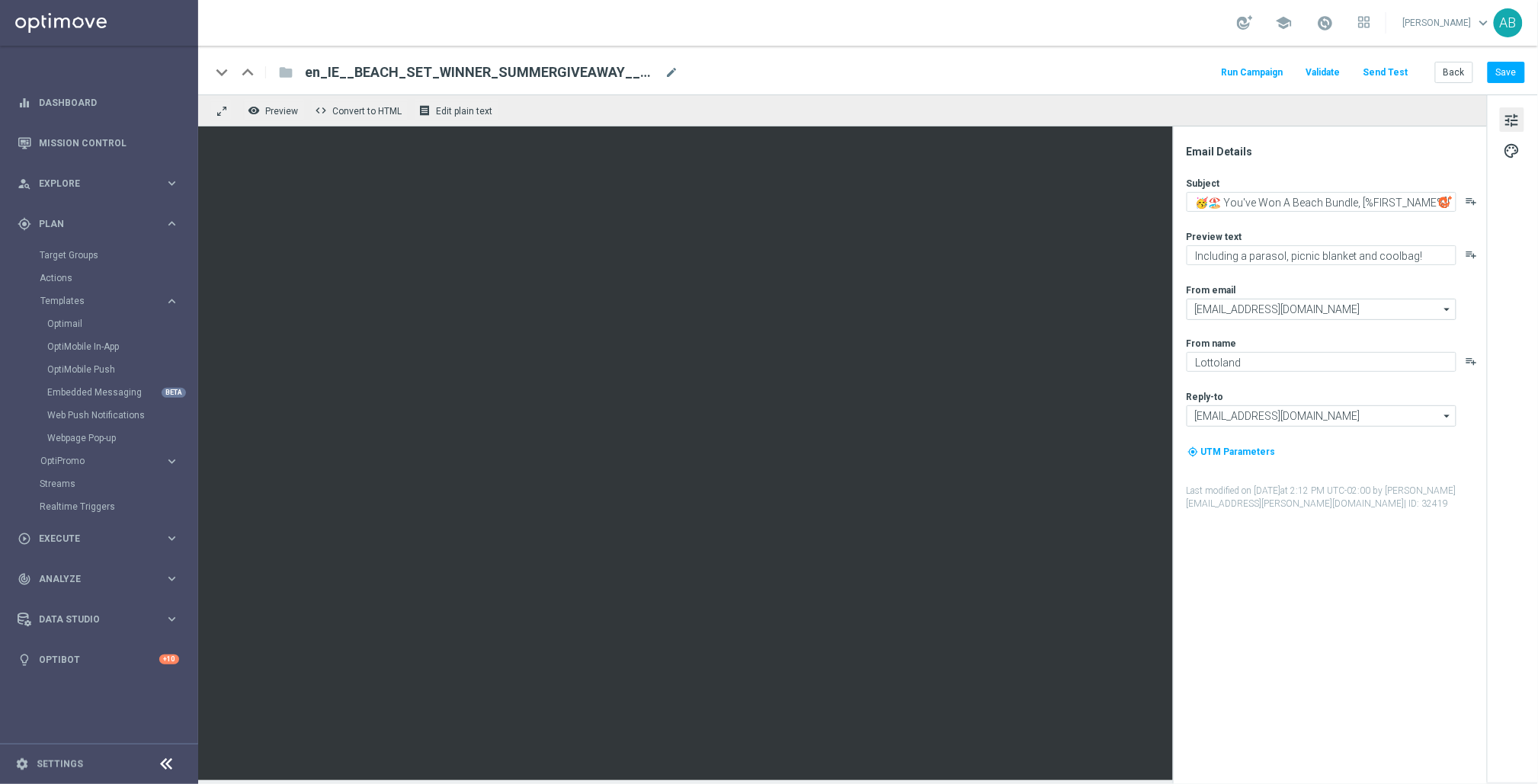
click at [1298, 711] on div "Email Details Subject 🥳🏖️ You've Won A Beach Bundle, [%FIRST_NAME%]! playlist_a…" at bounding box center [1334, 464] width 303 height 639
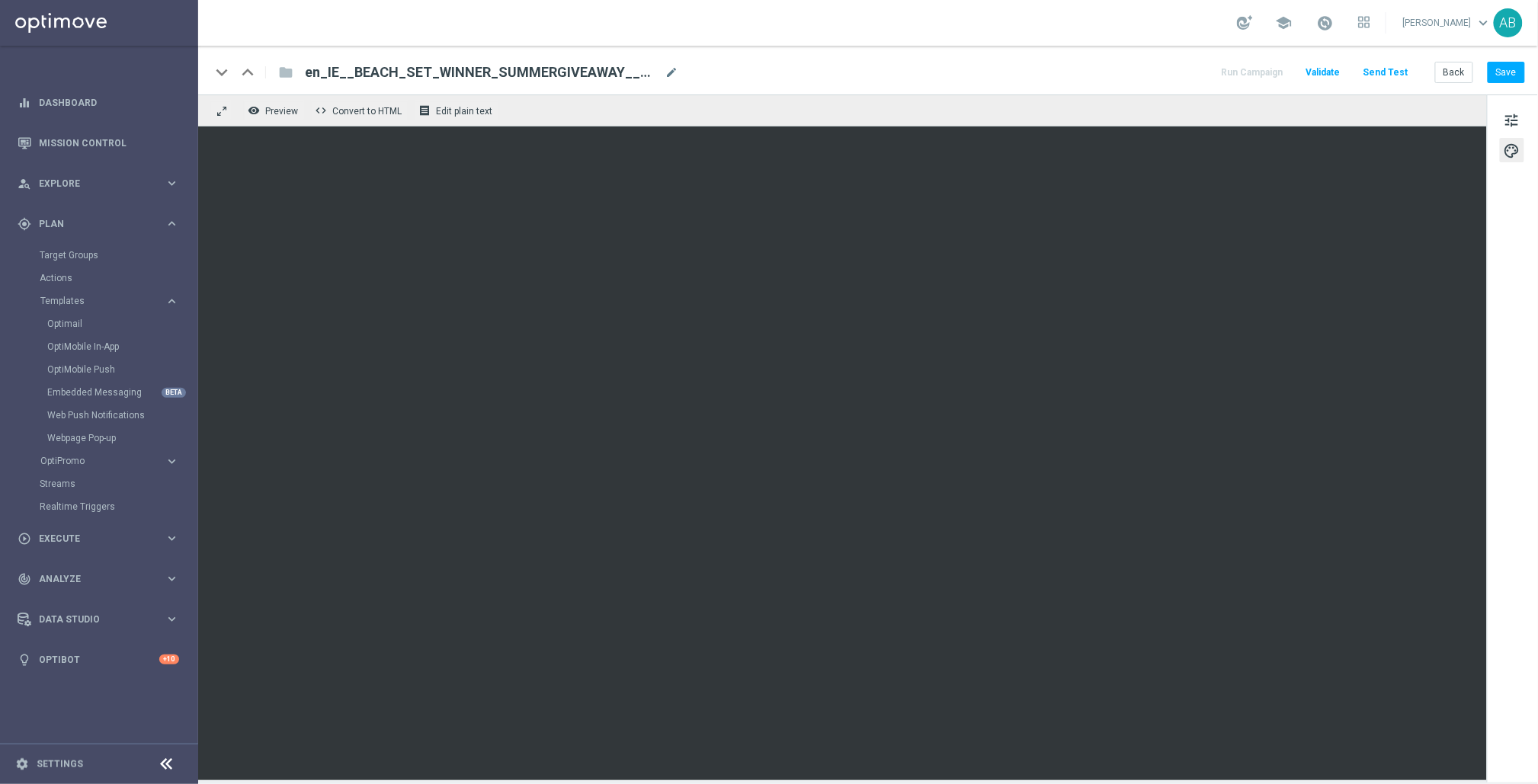
click at [949, 58] on div "keyboard_arrow_down keyboard_arrow_up folder en_IE__BEACH_SET_WINNER_SUMMERGIVE…" at bounding box center [868, 70] width 1340 height 49
click at [943, 68] on div "keyboard_arrow_down keyboard_arrow_up folder en_IE__BEACH_SET_WINNER_SUMMERGIVE…" at bounding box center [867, 72] width 1315 height 19
click at [1502, 75] on button "Save" at bounding box center [1507, 72] width 37 height 21
click at [1513, 62] on button "Save" at bounding box center [1507, 72] width 37 height 21
click at [66, 300] on span "Templates" at bounding box center [95, 301] width 109 height 9
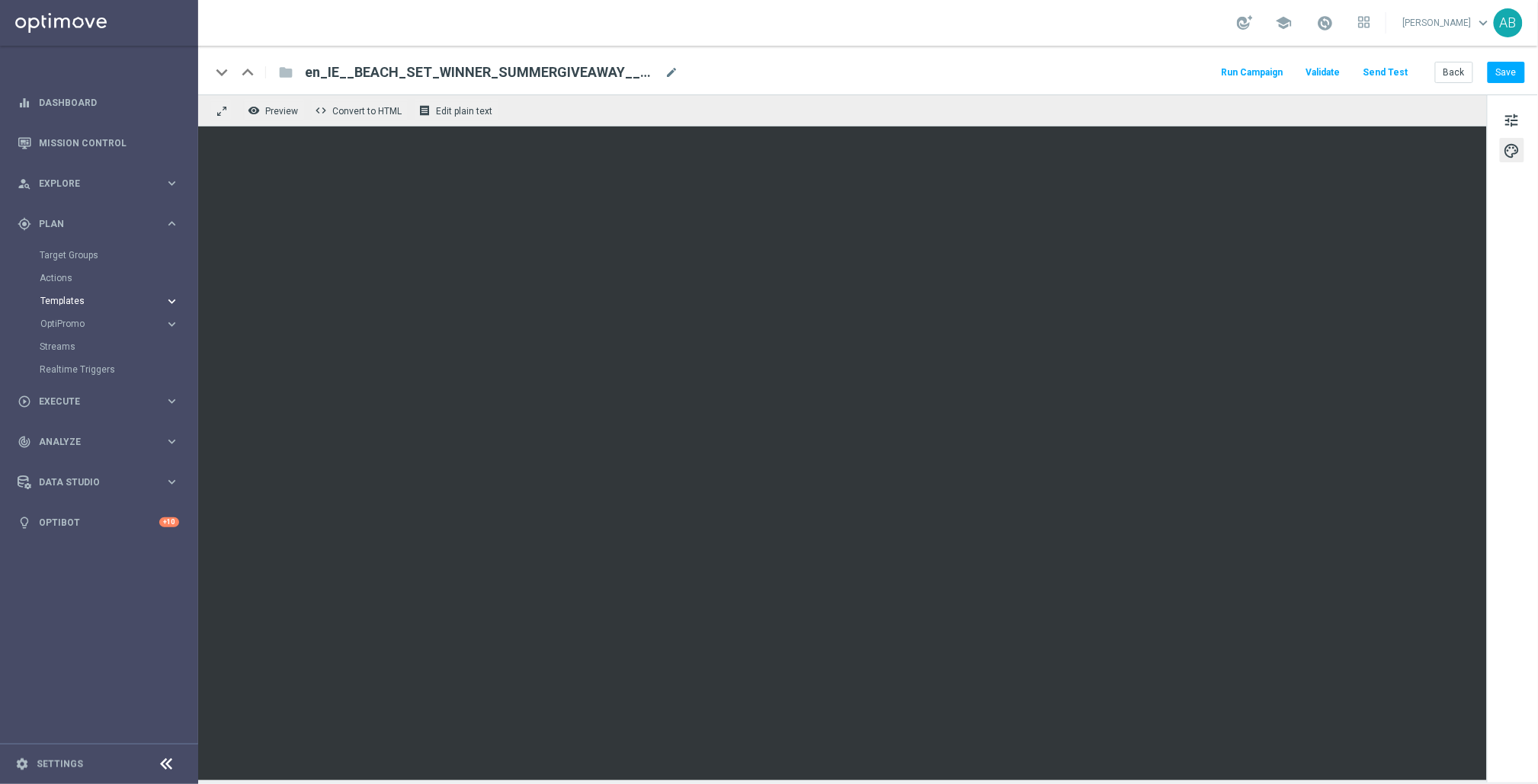
click at [66, 301] on span "Templates" at bounding box center [95, 301] width 109 height 9
click at [69, 322] on link "Optimail" at bounding box center [102, 323] width 111 height 12
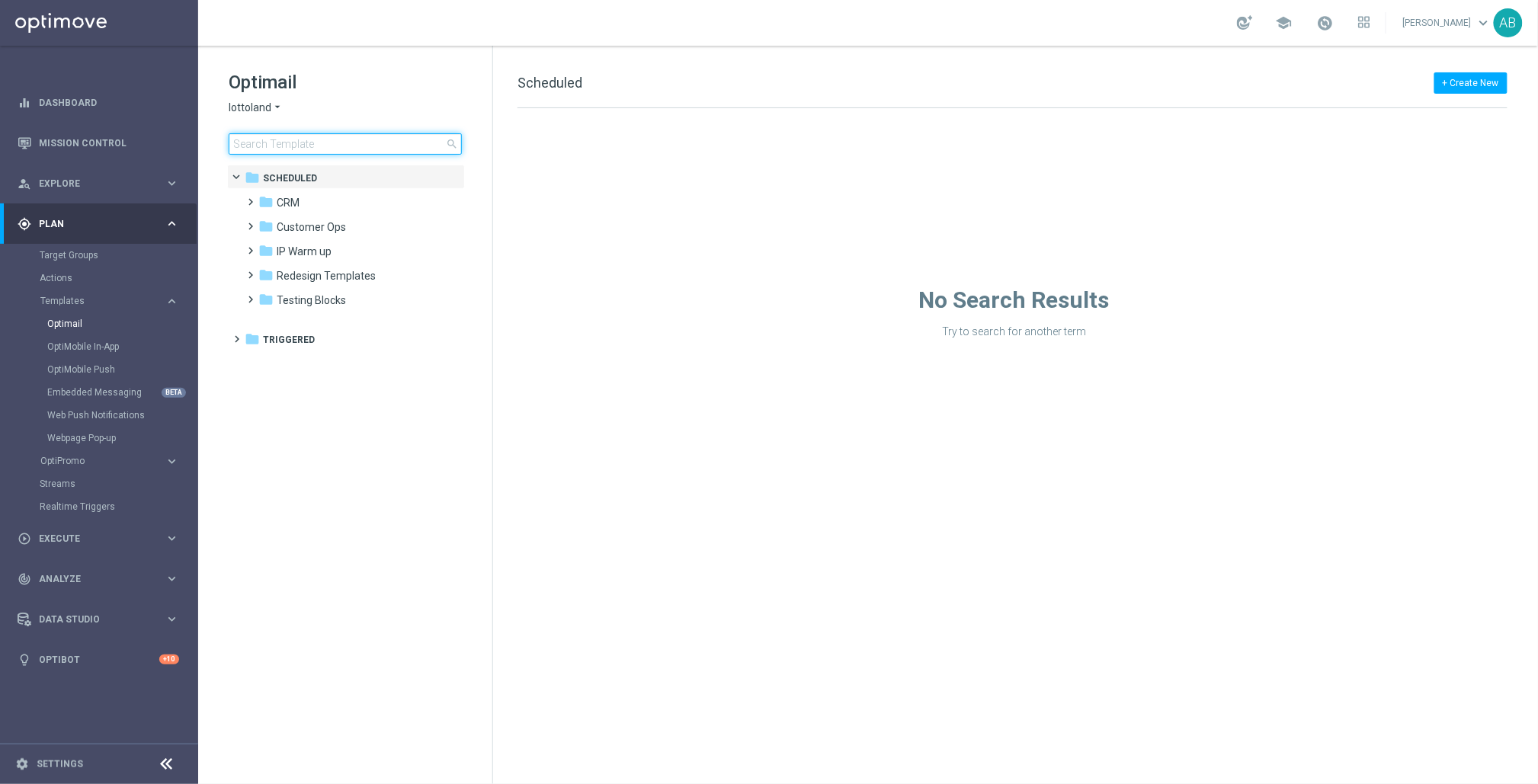
click at [379, 142] on input at bounding box center [345, 144] width 233 height 21
type input "Our Account Managers will reach out to you by Monday, August 18th, via phone or…"
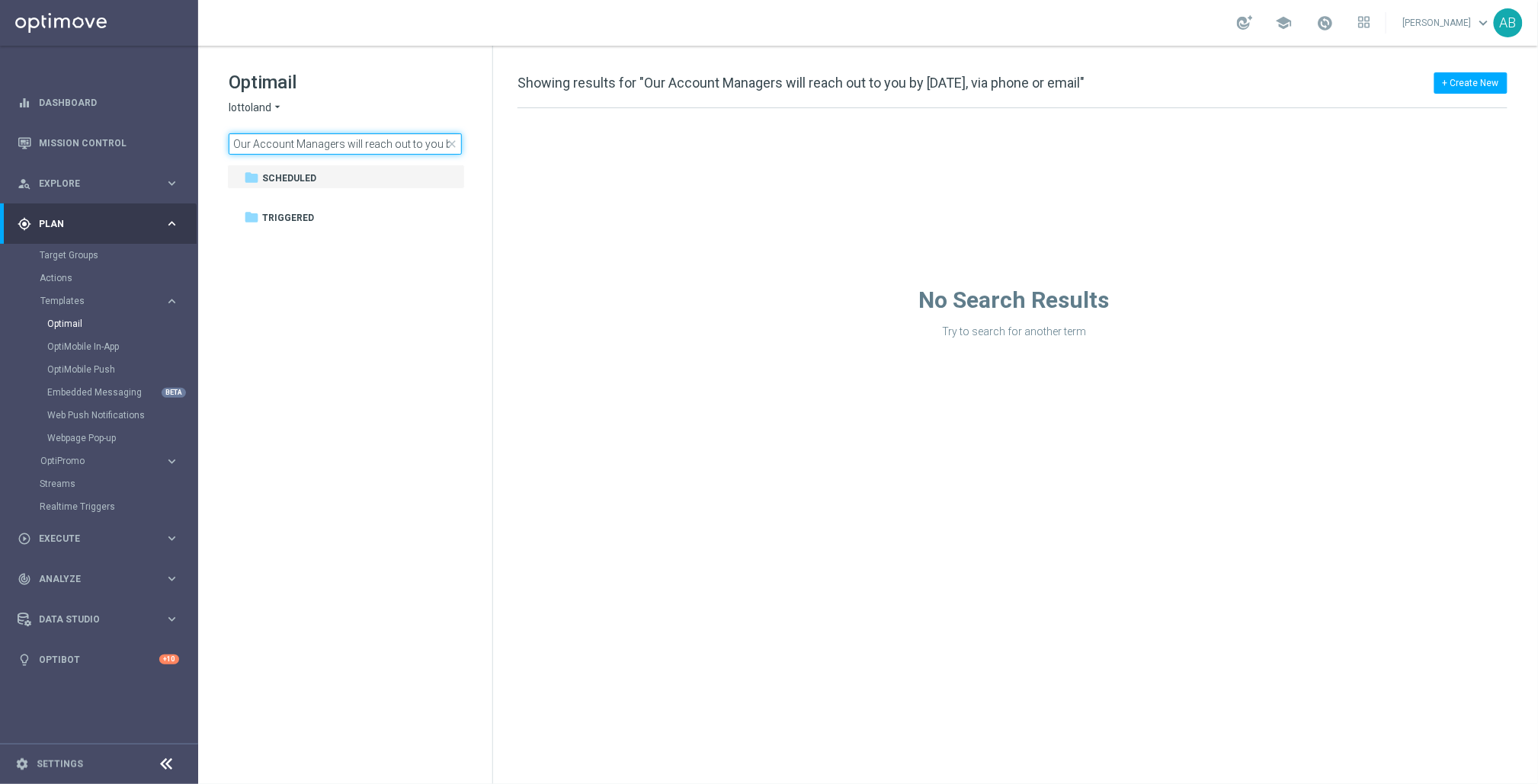
scroll to position [0, 192]
click at [408, 148] on input "Our Account Managers will reach out to you by Monday, August 18th, via phone or…" at bounding box center [345, 144] width 233 height 21
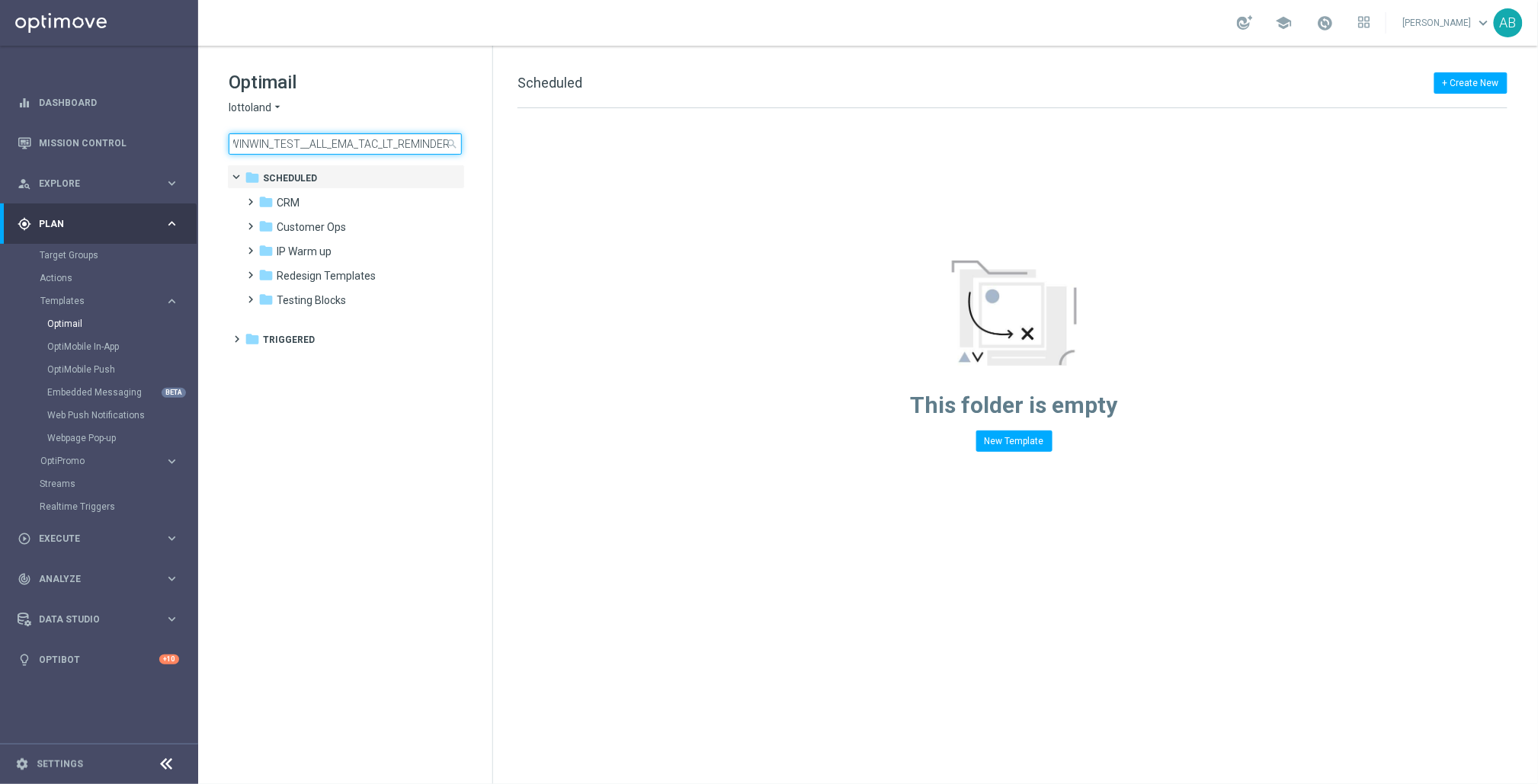
scroll to position [0, 91]
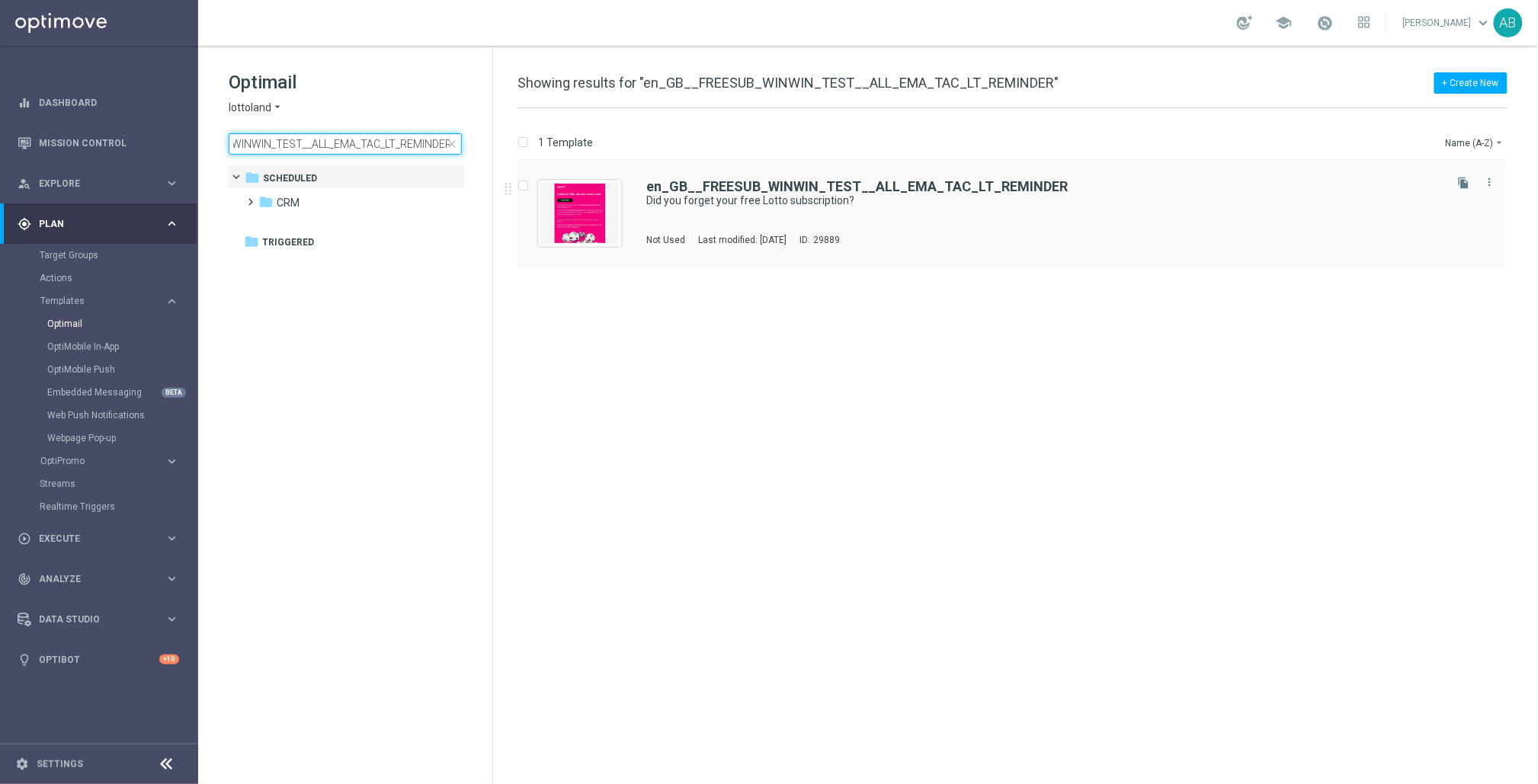
type input "en_GB__FREESUB_WINWIN_TEST__ALL_EMA_TAC_LT_REMINDER"
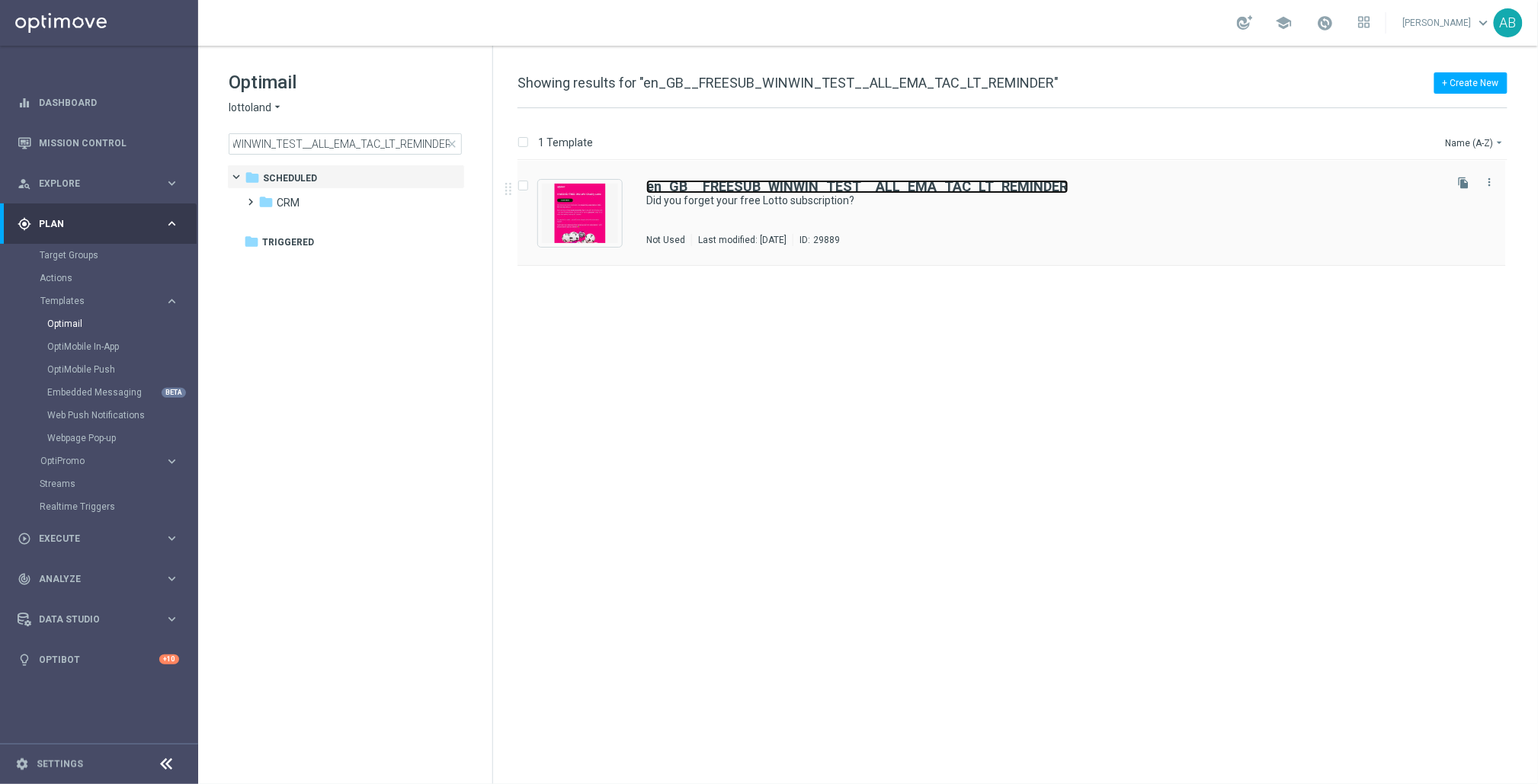
scroll to position [0, 0]
click at [741, 181] on b "en_GB__FREESUB_WINWIN_TEST__ALL_EMA_TAC_LT_REMINDER" at bounding box center [857, 186] width 423 height 16
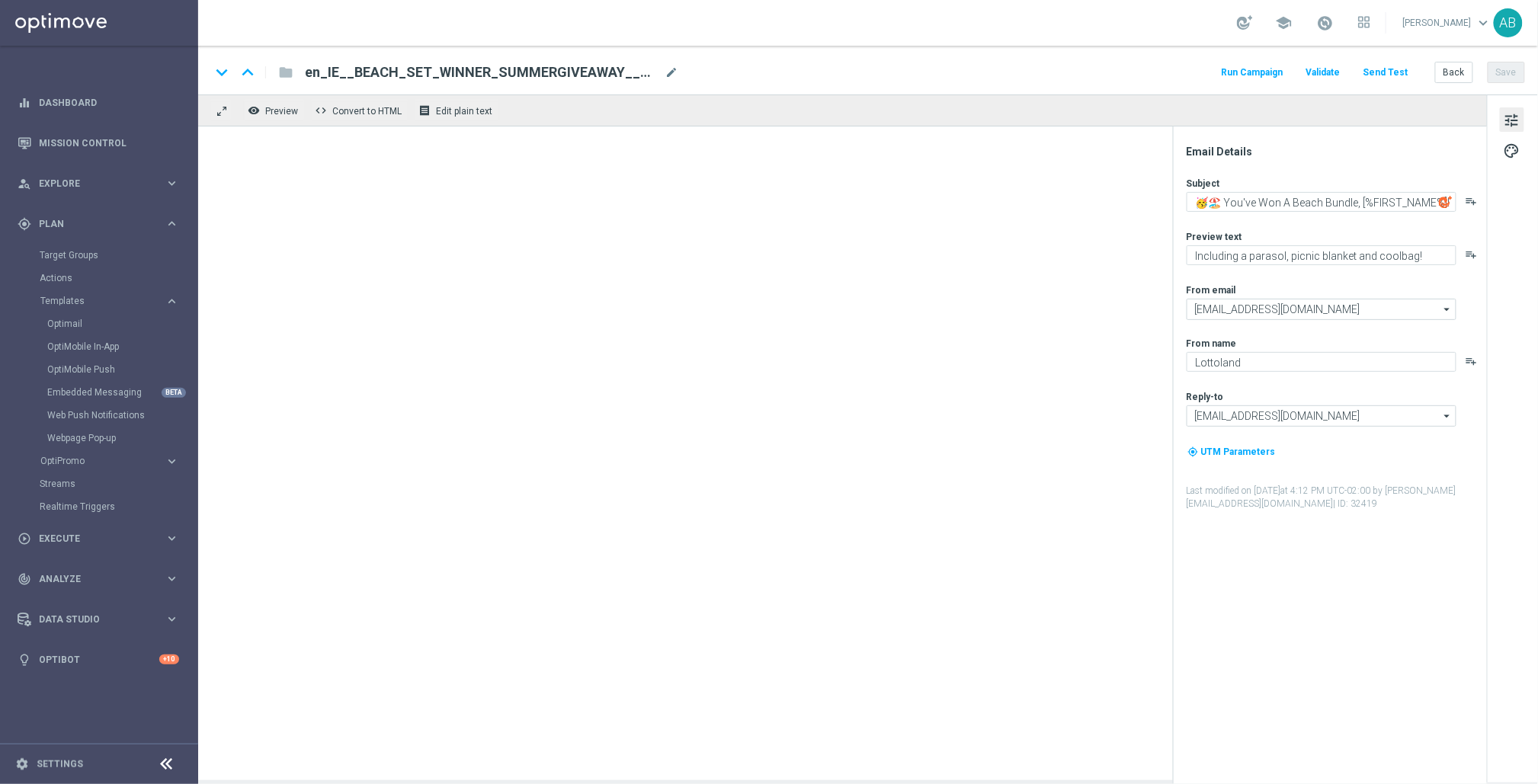
type textarea "Did you forget your free Lotto subscription?"
type textarea "Get 4 weeks on us. It’s still completely free"
type input "support@lottoland.co.uk"
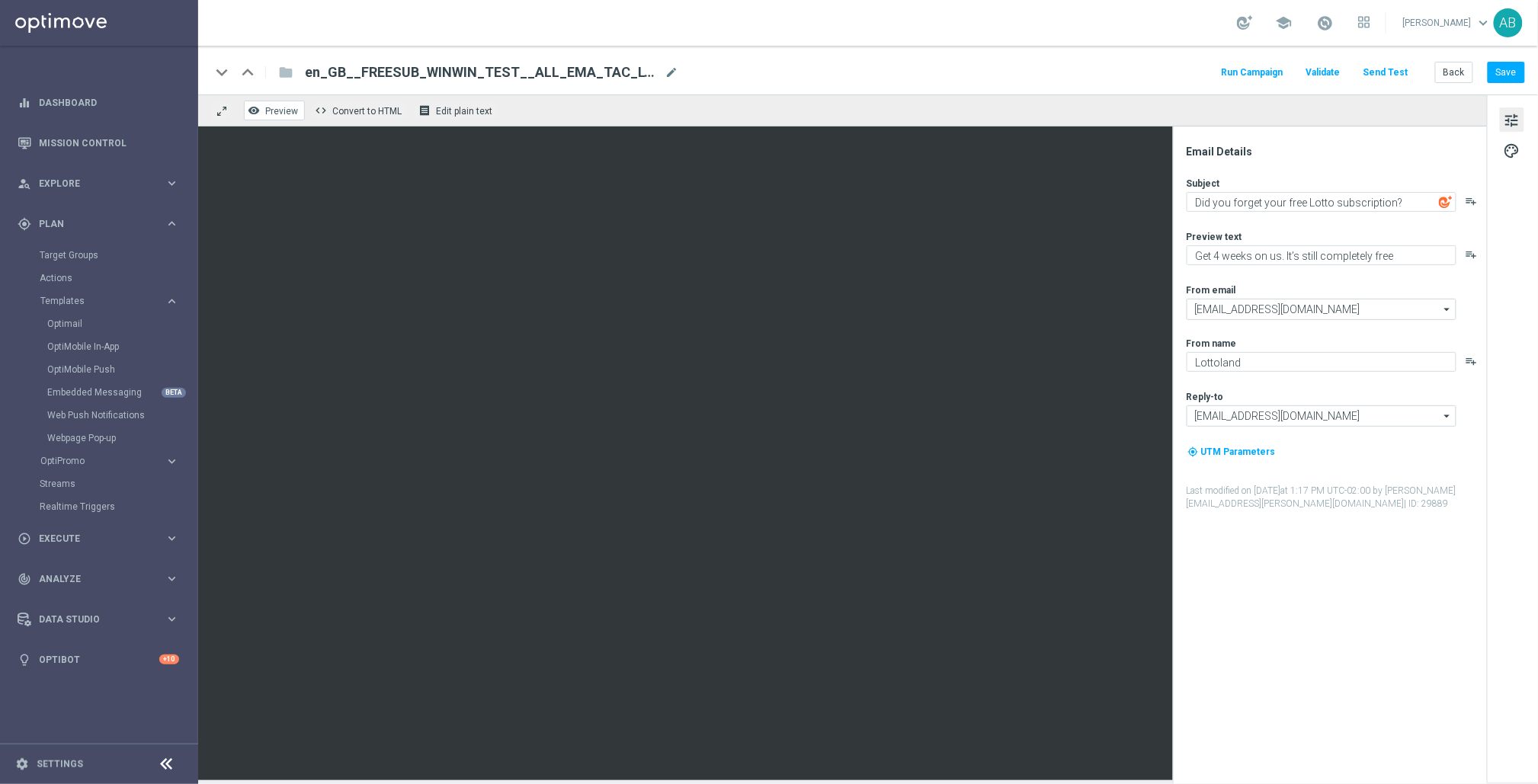
click at [281, 112] on span "Preview" at bounding box center [281, 111] width 33 height 11
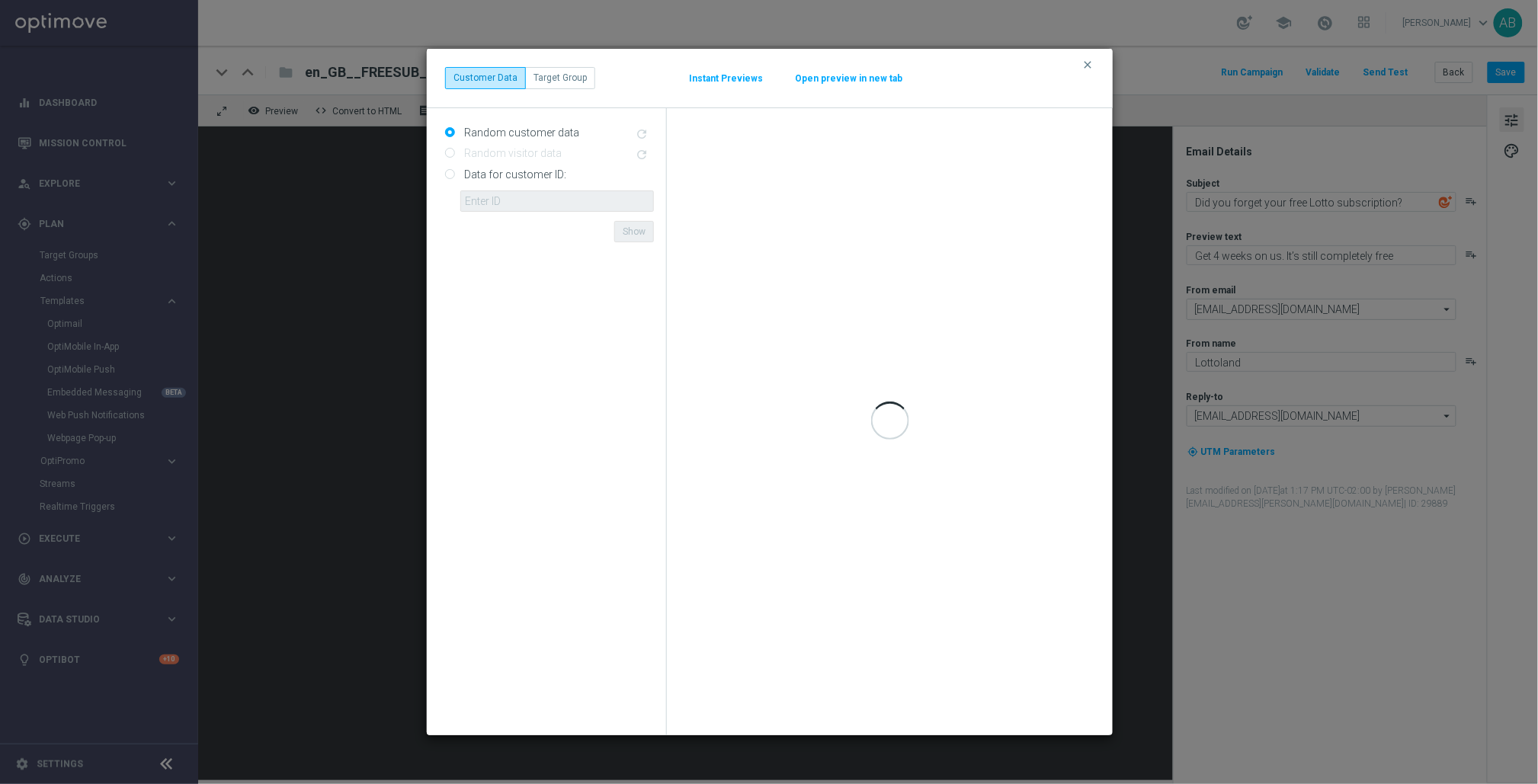
click at [506, 171] on label "Data for customer ID:" at bounding box center [513, 174] width 106 height 14
click at [455, 171] on input "Data for customer ID:" at bounding box center [451, 175] width 10 height 10
radio input "true"
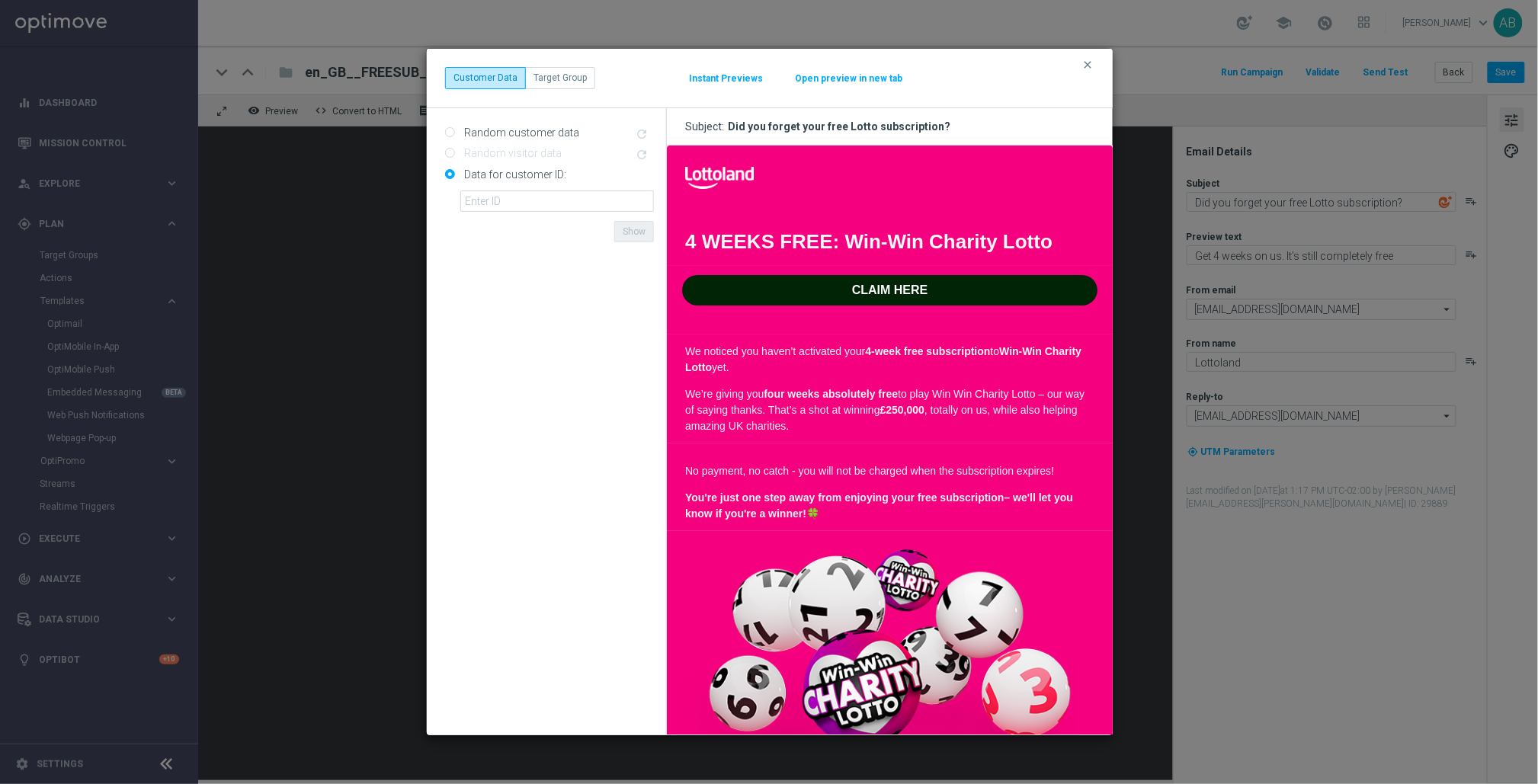
click at [523, 130] on label "Random customer data" at bounding box center [520, 133] width 119 height 14
click at [455, 130] on input "Random customer data" at bounding box center [451, 134] width 10 height 10
radio input "true"
click at [739, 73] on button "Instant Previews" at bounding box center [726, 79] width 75 height 12
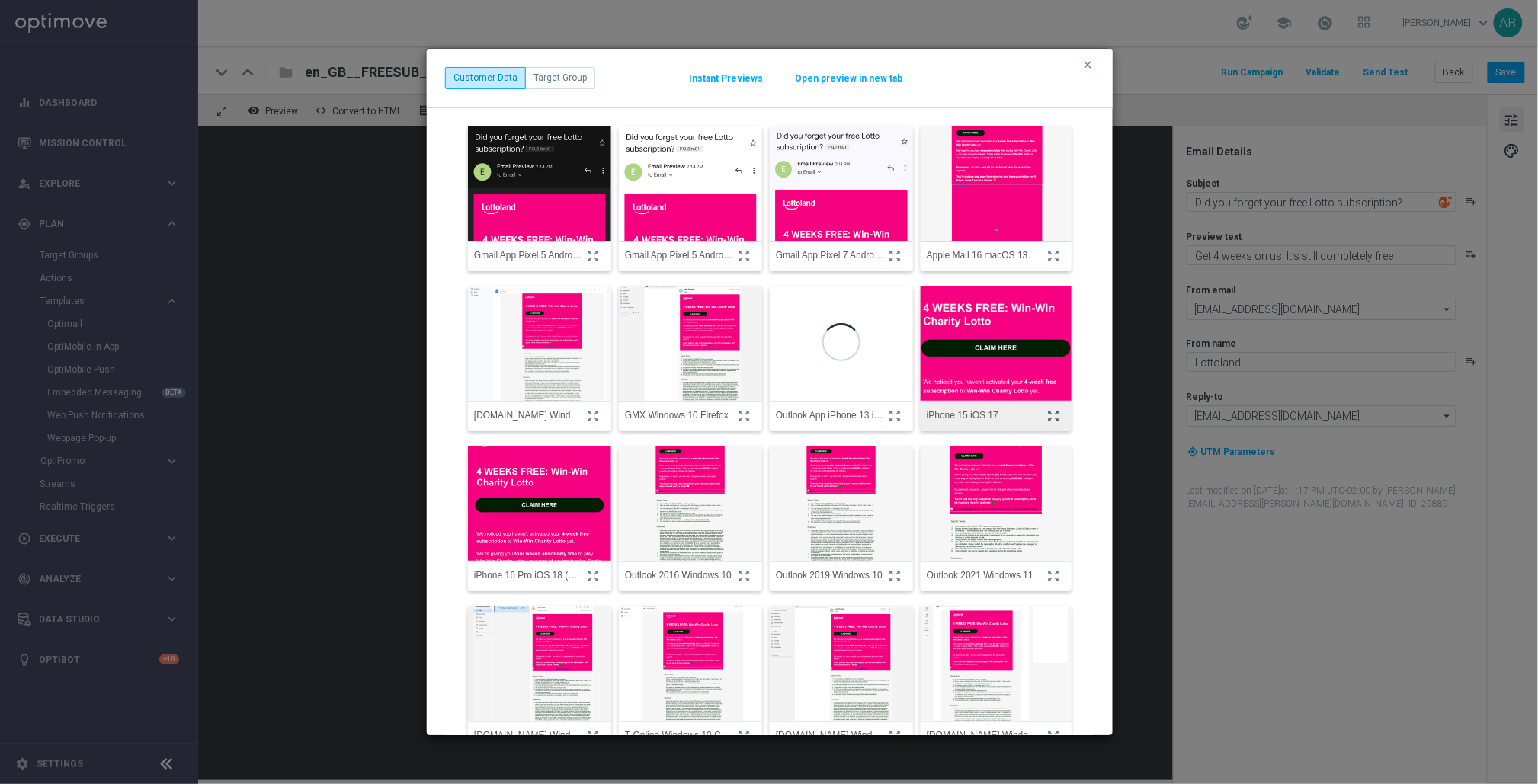
click at [1054, 412] on icon "zoom_out_map" at bounding box center [1054, 416] width 14 height 14
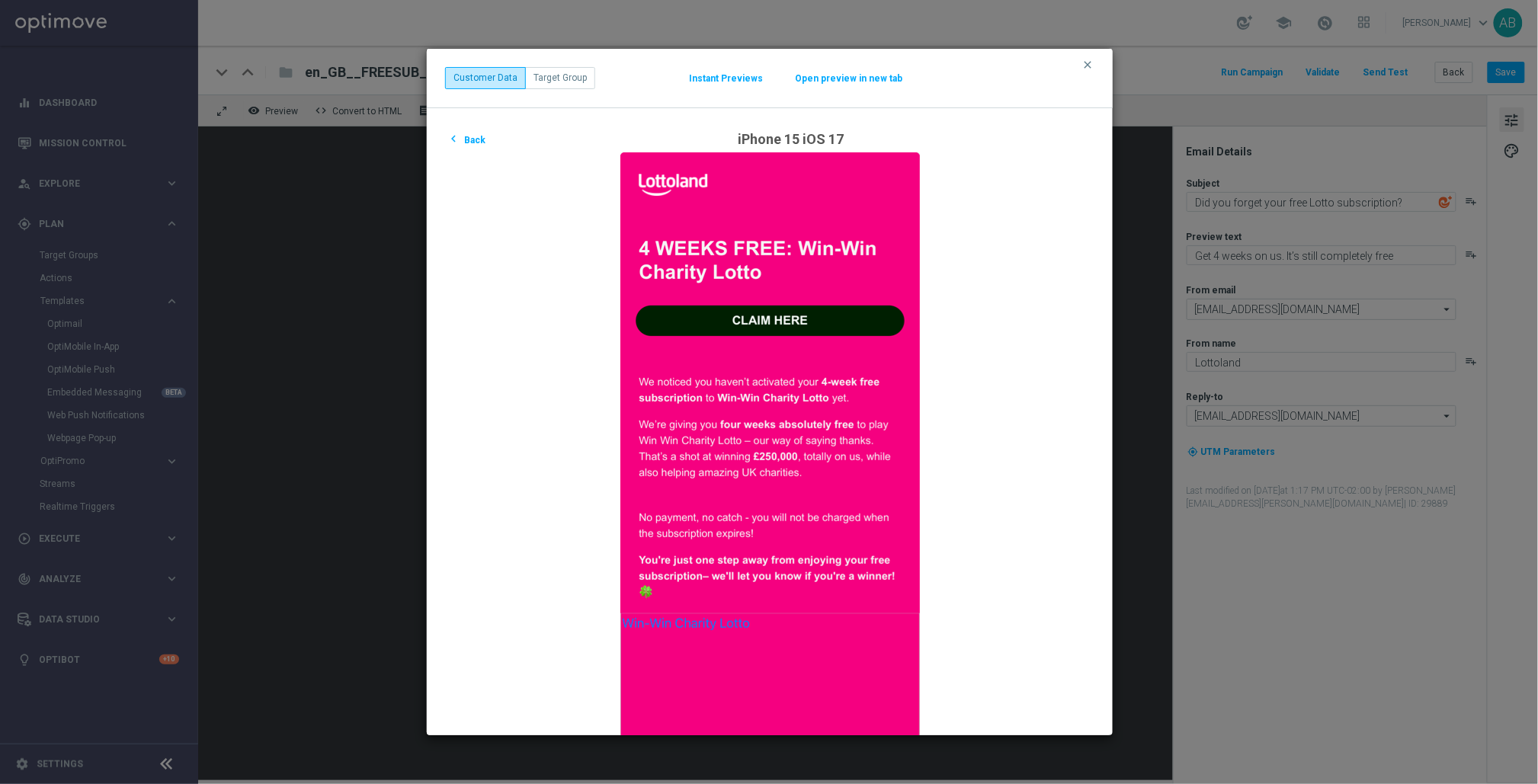
click at [484, 130] on button "chevron_left Back" at bounding box center [467, 140] width 42 height 19
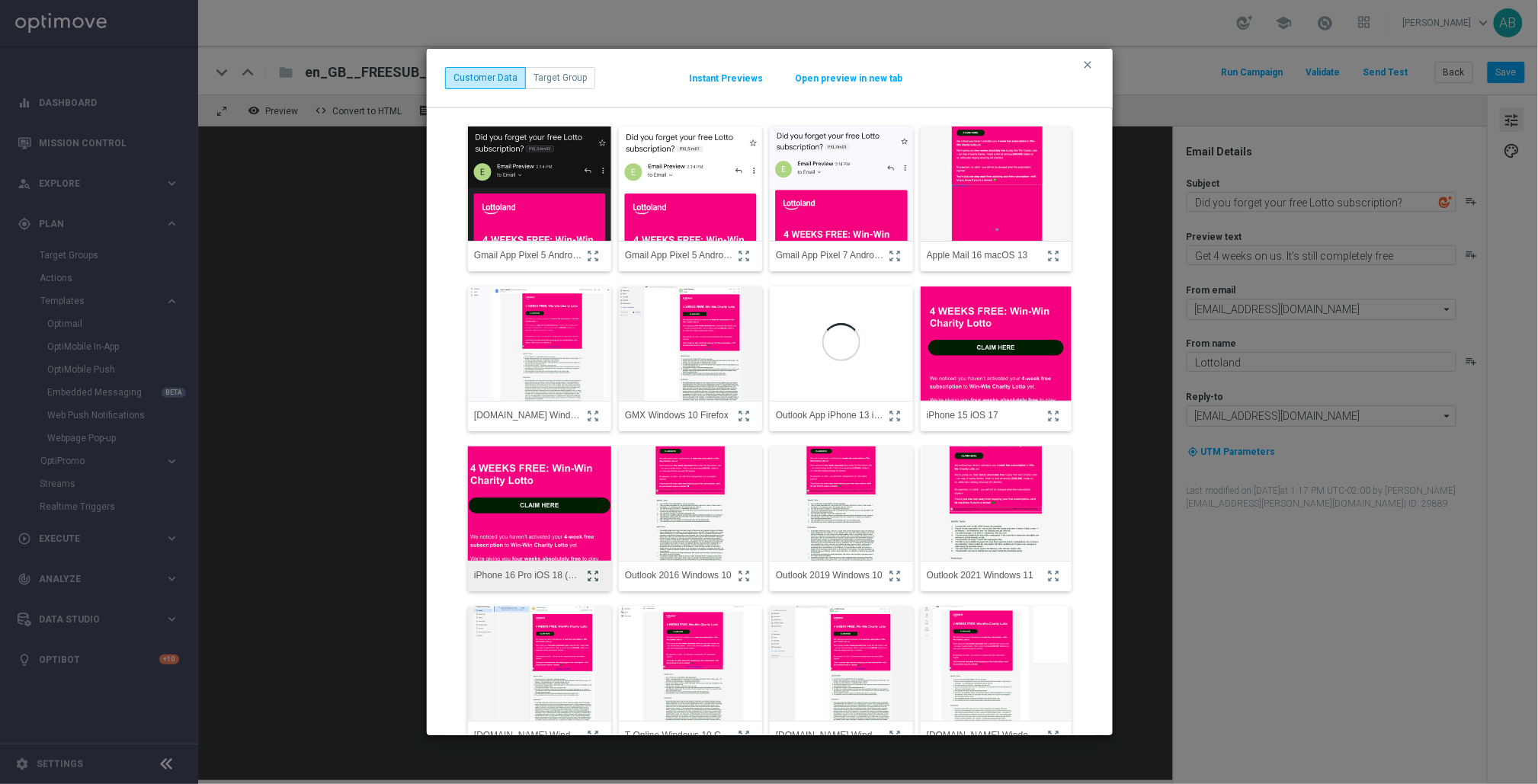
click at [596, 576] on icon "zoom_out_map" at bounding box center [593, 576] width 14 height 14
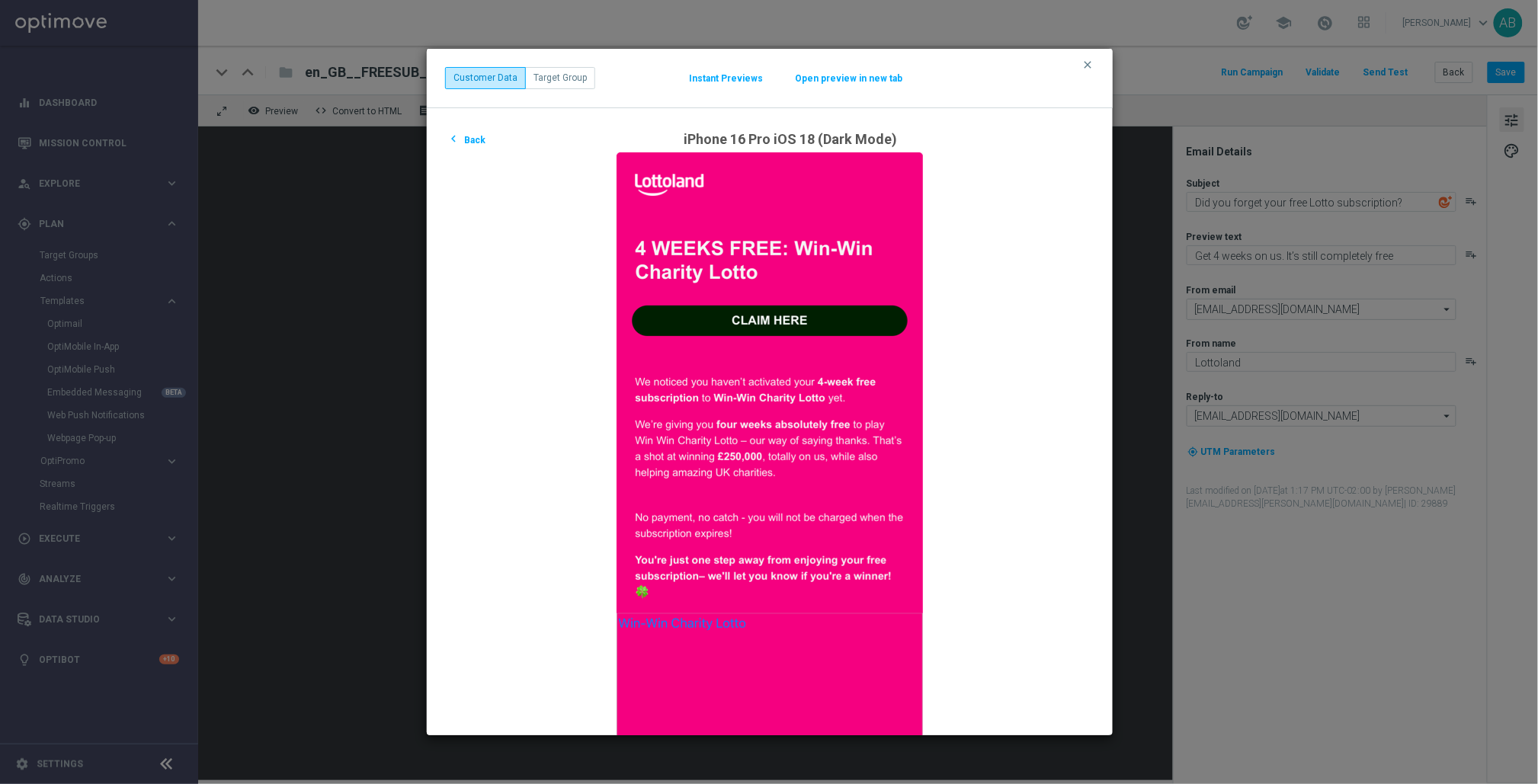
click at [550, 68] on button "Target Group" at bounding box center [560, 77] width 70 height 21
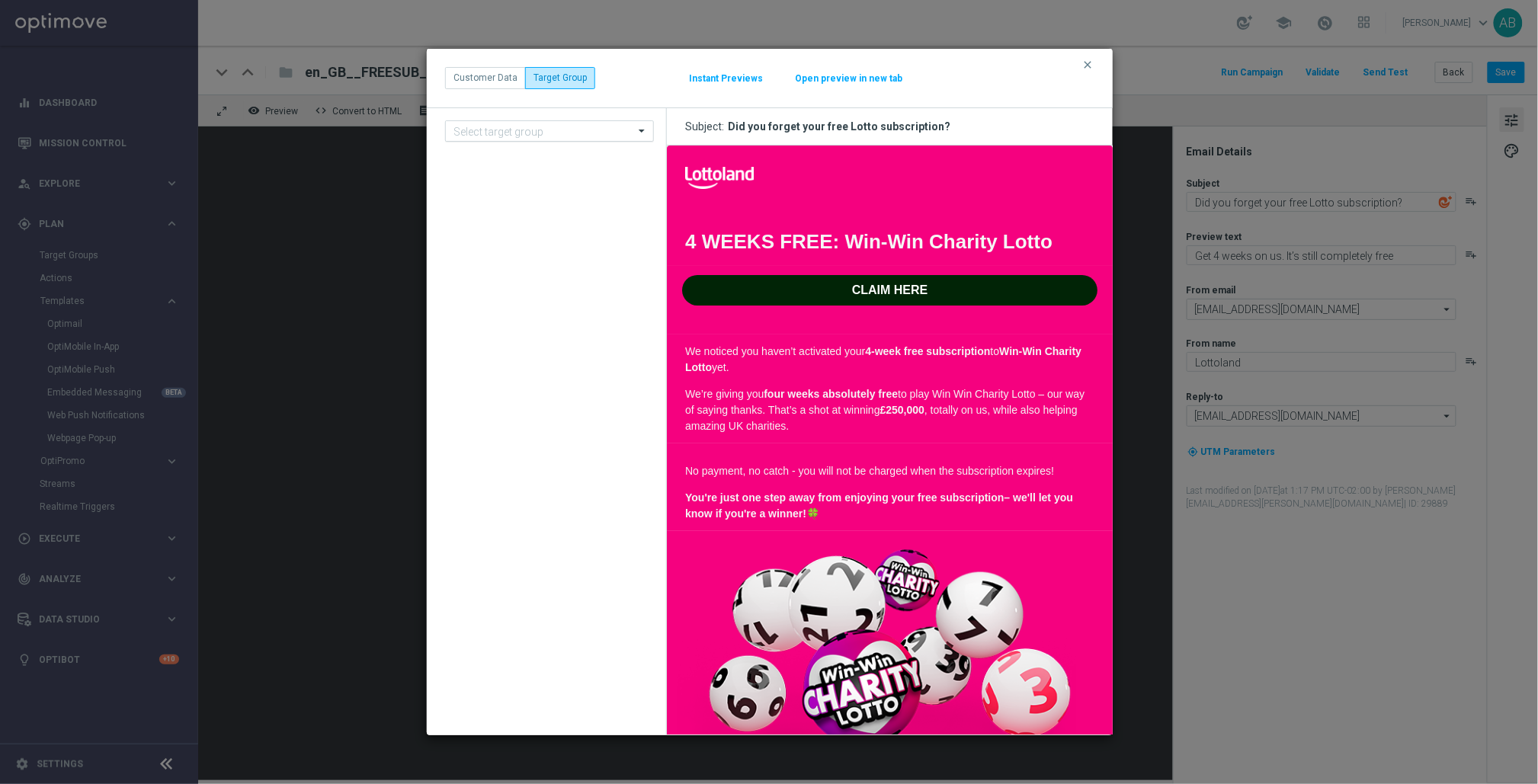
click at [513, 128] on input "text" at bounding box center [534, 131] width 162 height 13
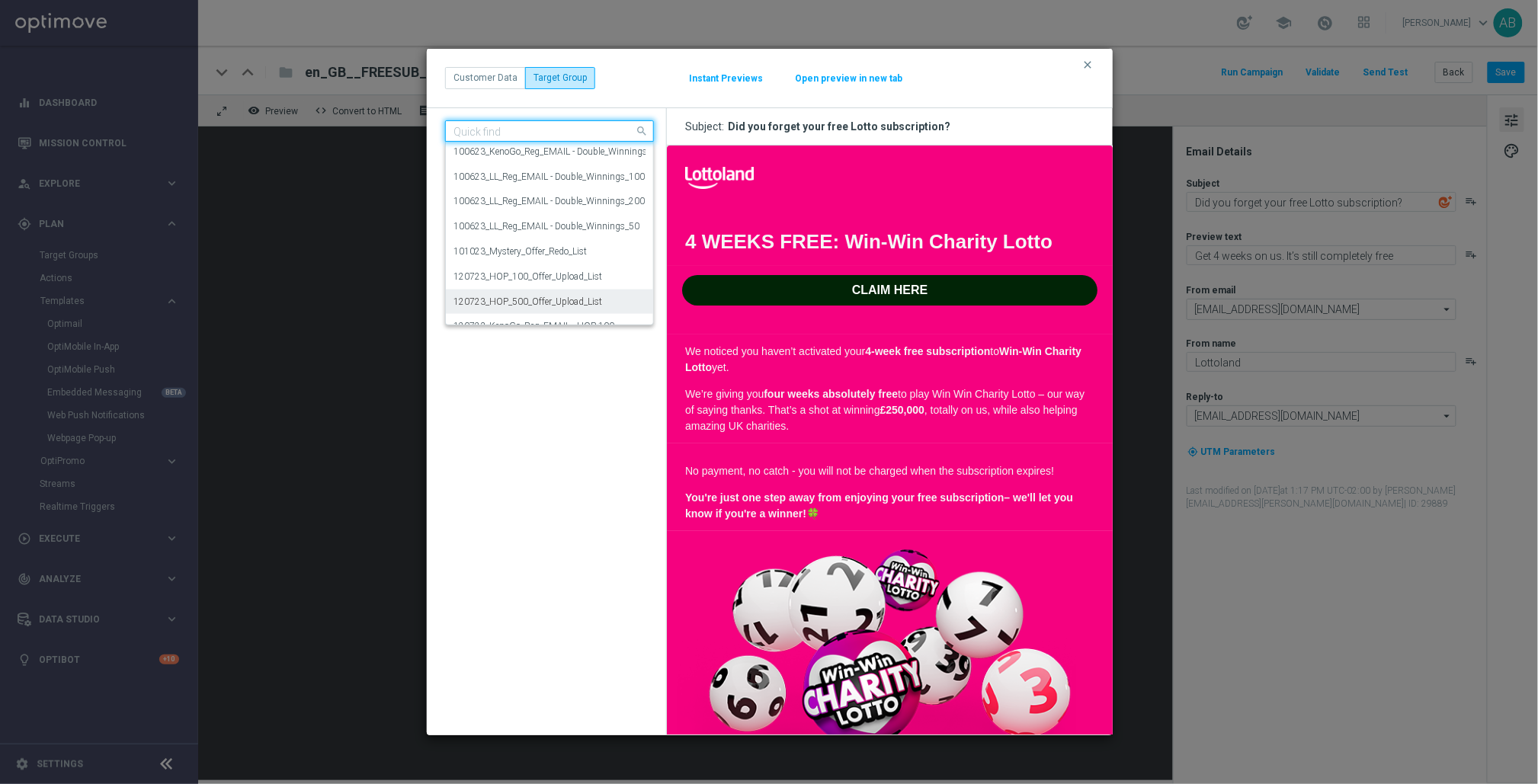
scroll to position [1119, 0]
click at [461, 64] on div "clear Customer Data Target Group Instant Previews Open preview in new tab" at bounding box center [770, 78] width 686 height 58
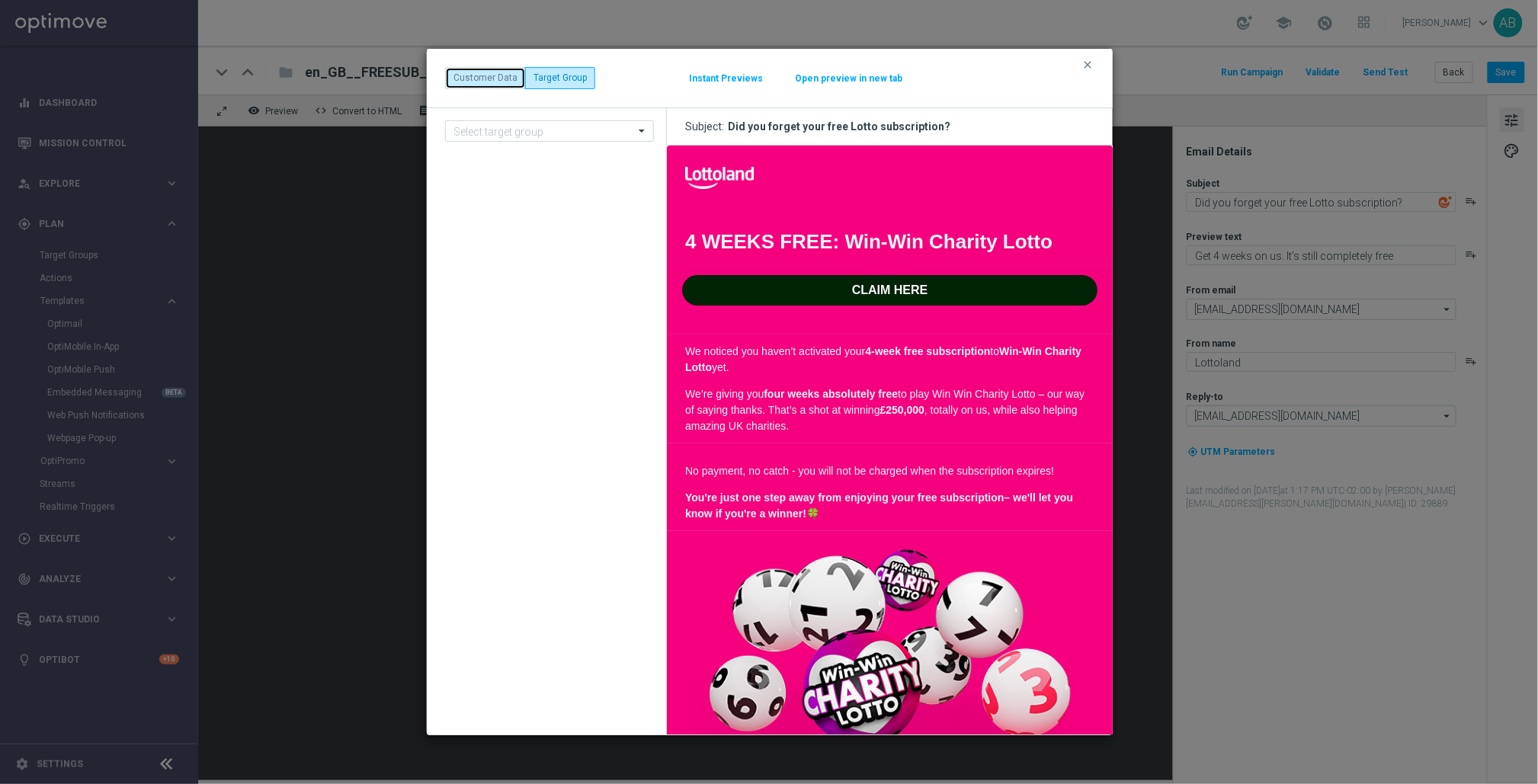
click at [461, 72] on button "Customer Data" at bounding box center [485, 77] width 80 height 21
click at [729, 79] on button "Instant Previews" at bounding box center [726, 79] width 75 height 12
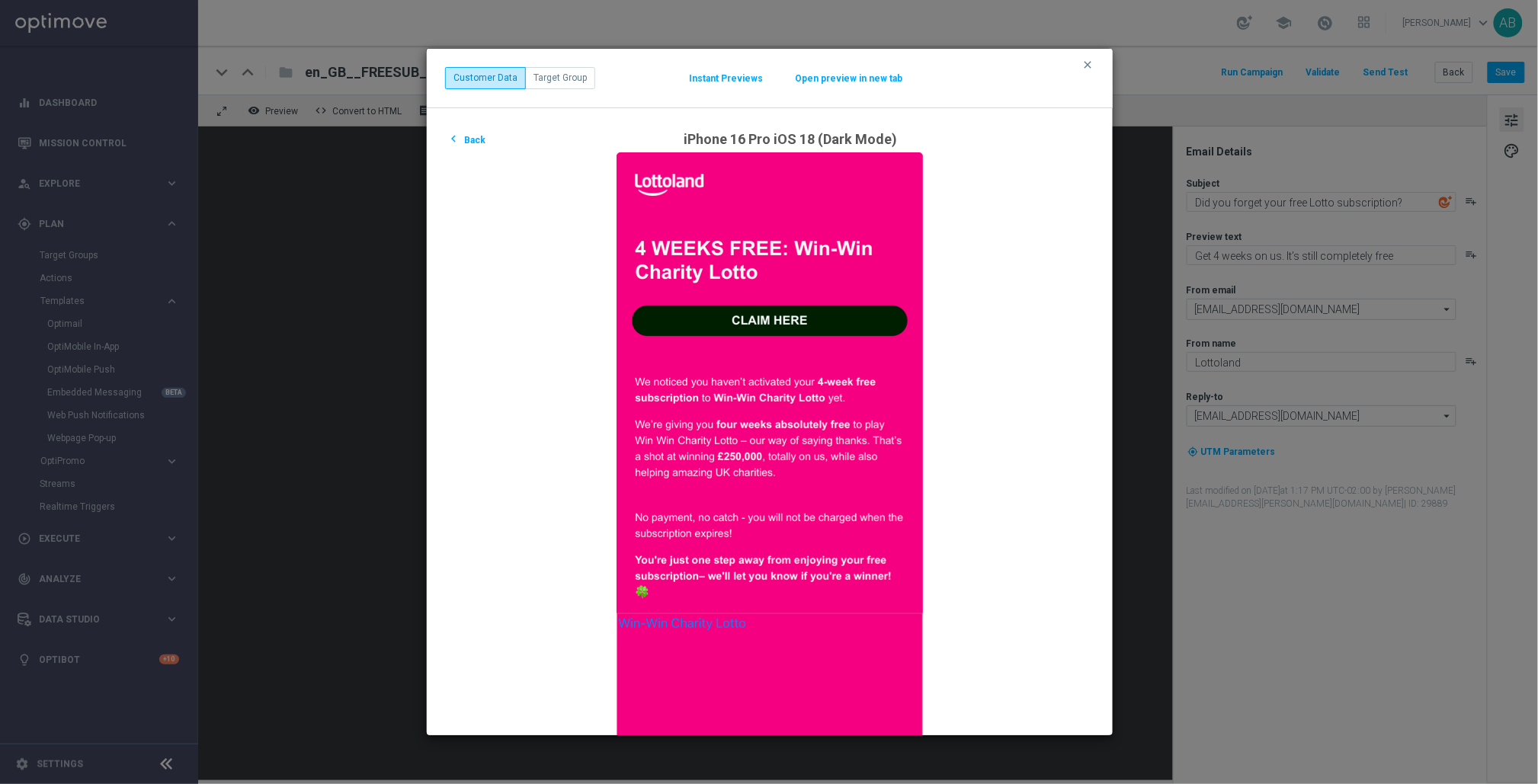
click at [856, 63] on div "clear Customer Data Target Group Instant Previews Open preview in new tab" at bounding box center [770, 78] width 686 height 58
click at [846, 75] on button "Open preview in new tab" at bounding box center [849, 79] width 109 height 12
